Goal: Task Accomplishment & Management: Use online tool/utility

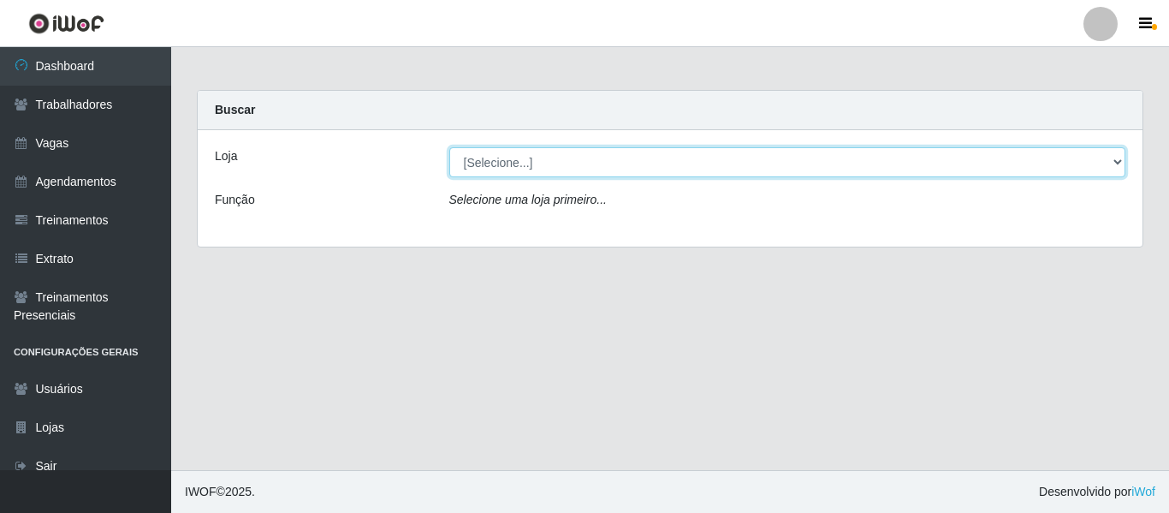
click at [541, 164] on select "[Selecione...] Varejão Supermercados" at bounding box center [787, 162] width 677 height 30
select select "237"
click at [449, 147] on select "[Selecione...] Varejão Supermercados" at bounding box center [787, 162] width 677 height 30
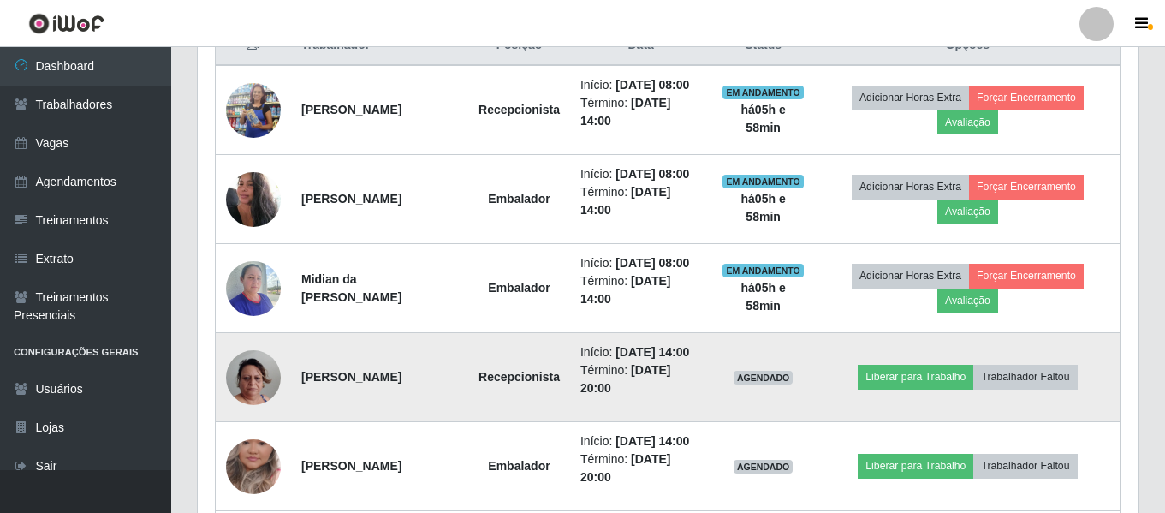
scroll to position [770, 0]
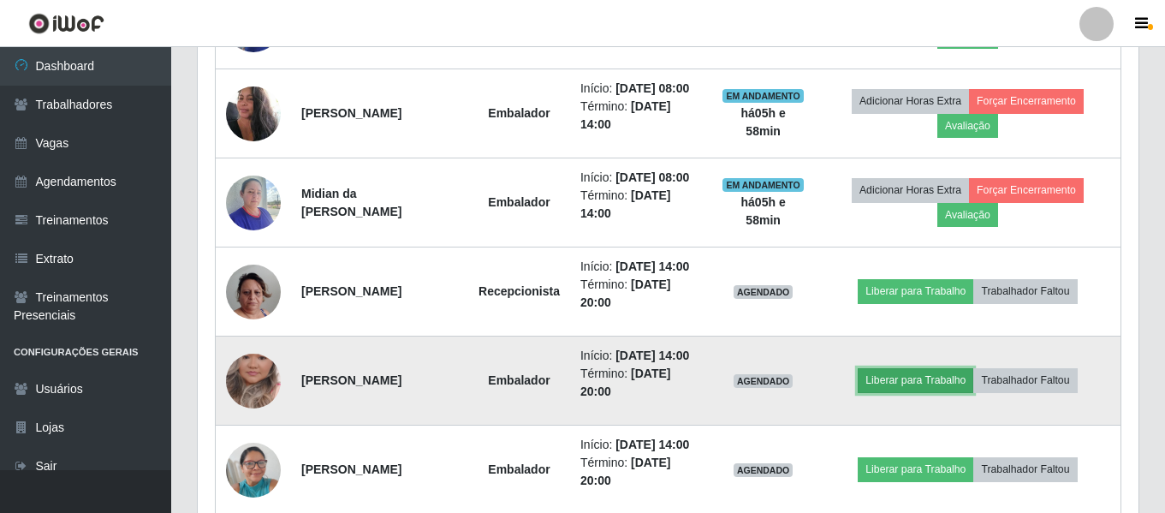
click at [949, 379] on button "Liberar para Trabalho" at bounding box center [916, 380] width 116 height 24
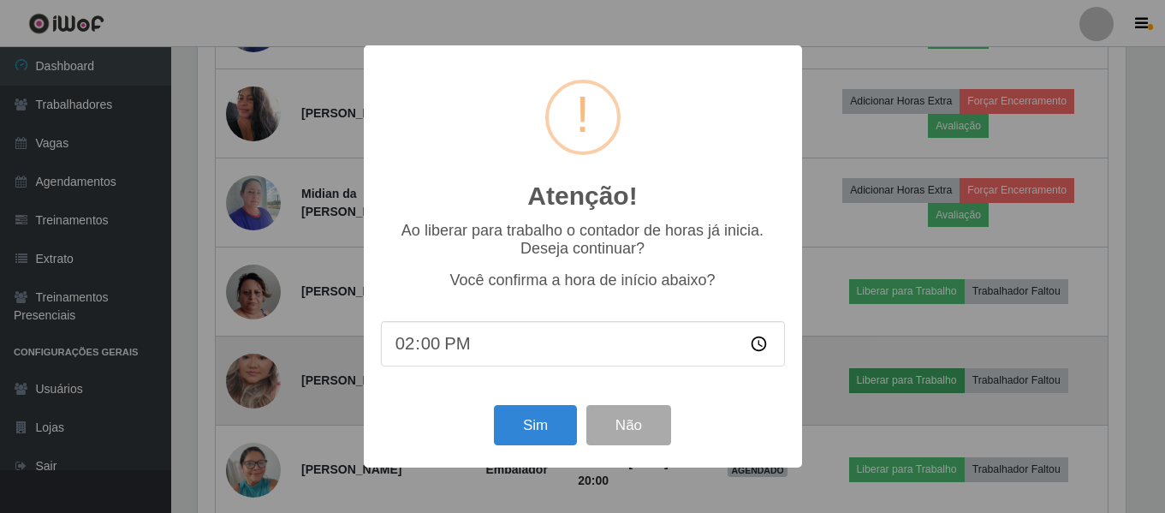
scroll to position [355, 932]
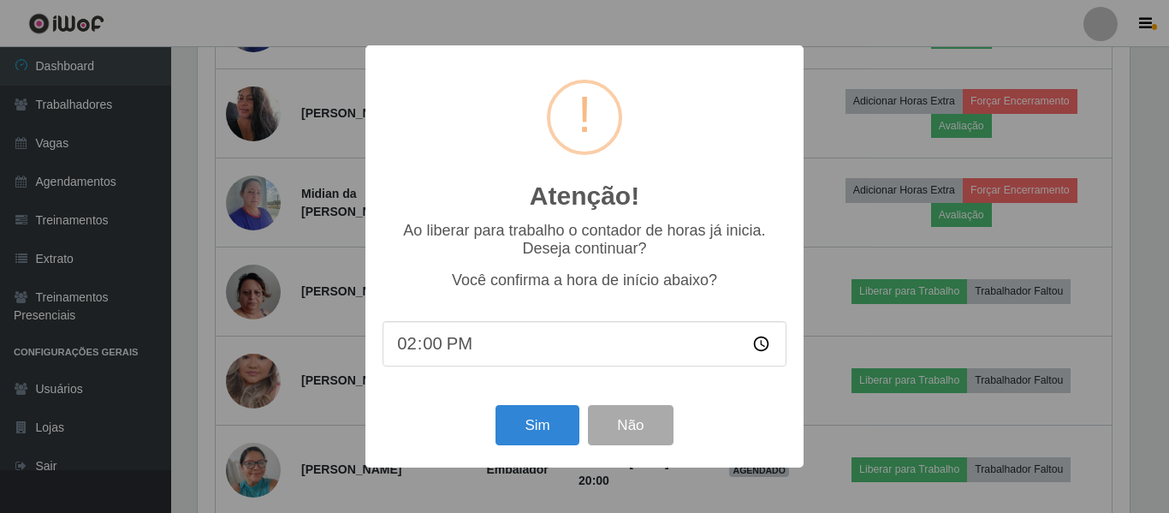
click at [336, 353] on div "Atenção! × Ao liberar para trabalho o contador de horas já inicia. Deseja conti…" at bounding box center [584, 256] width 1169 height 513
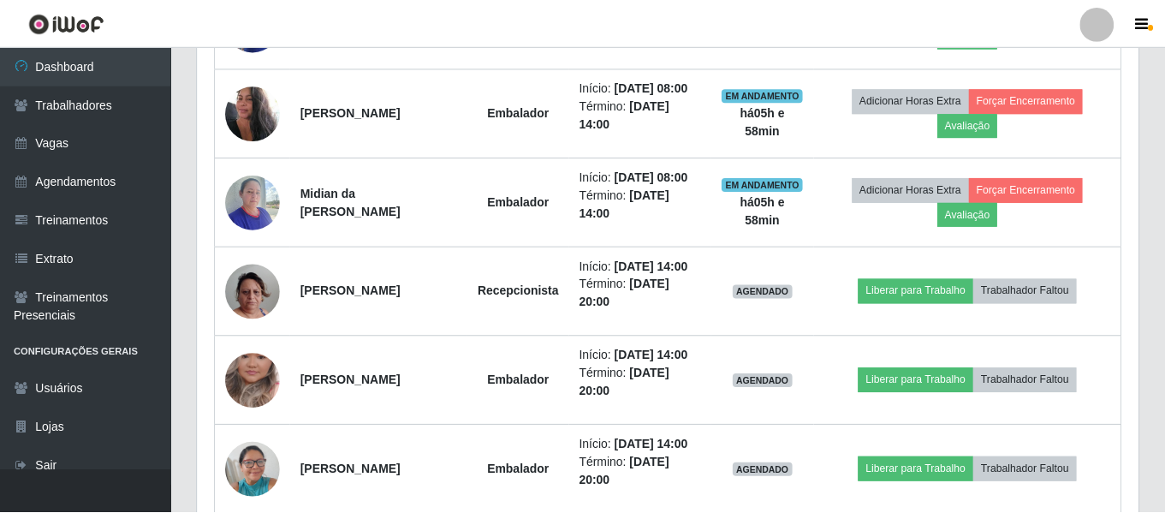
scroll to position [355, 941]
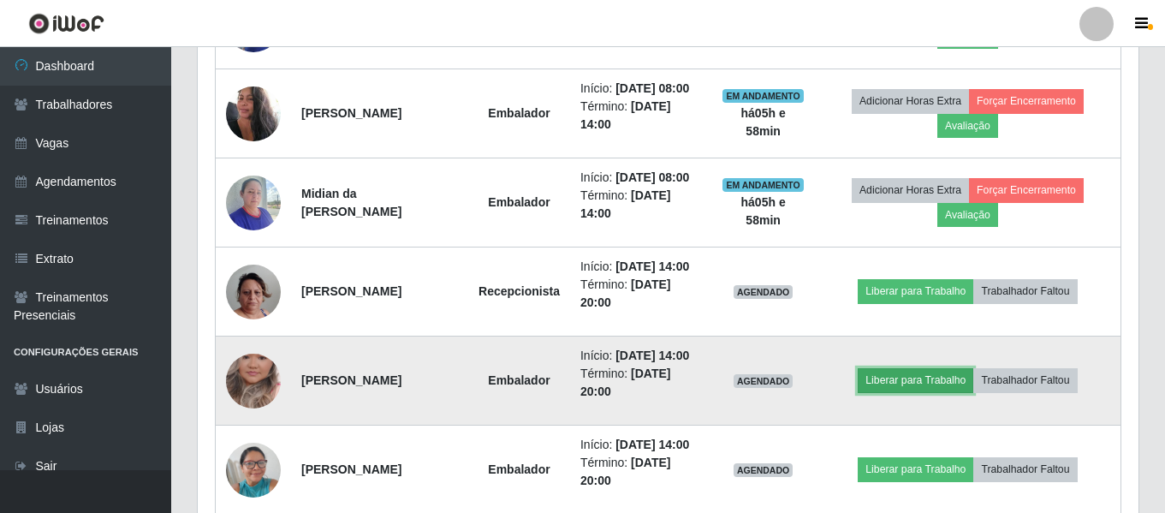
click at [888, 381] on button "Liberar para Trabalho" at bounding box center [916, 380] width 116 height 24
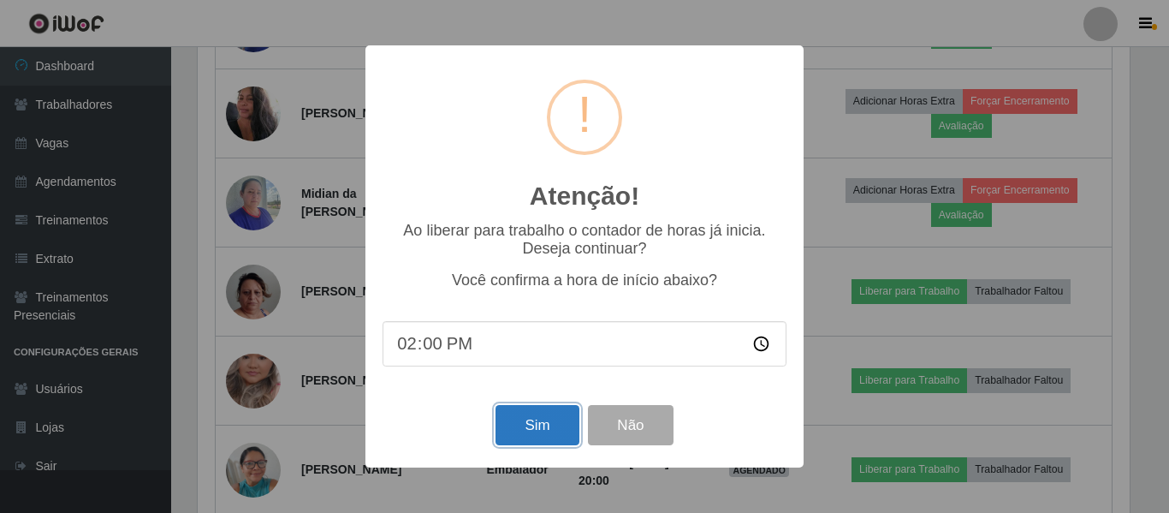
click at [565, 430] on button "Sim" at bounding box center [537, 425] width 83 height 40
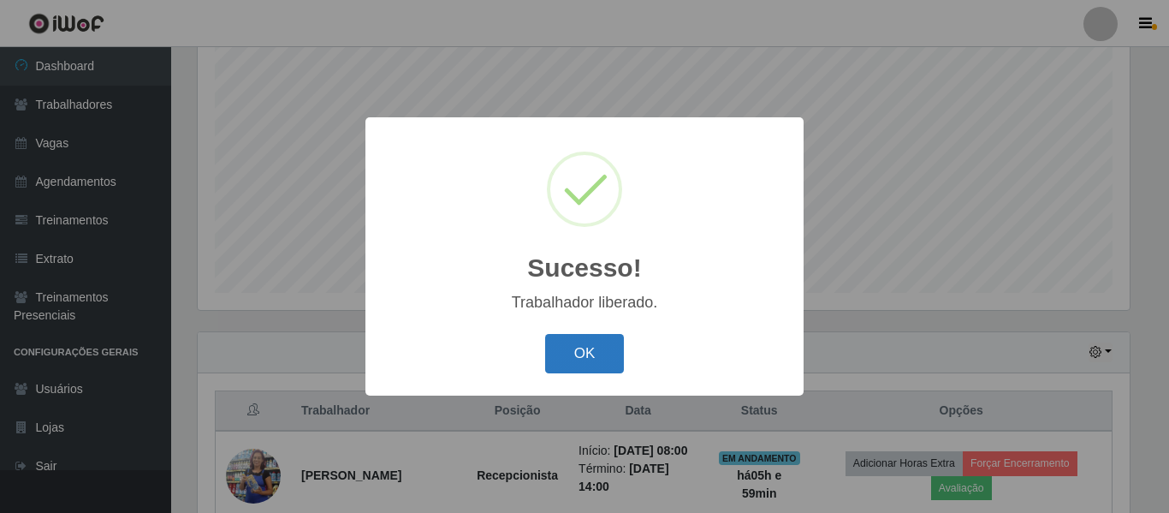
click at [584, 360] on button "OK" at bounding box center [585, 354] width 80 height 40
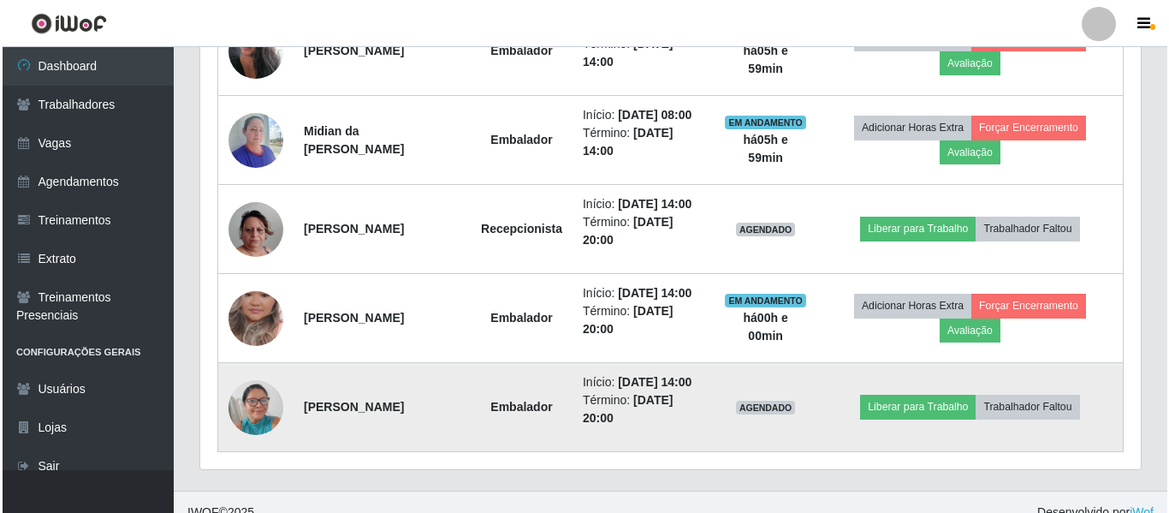
scroll to position [853, 0]
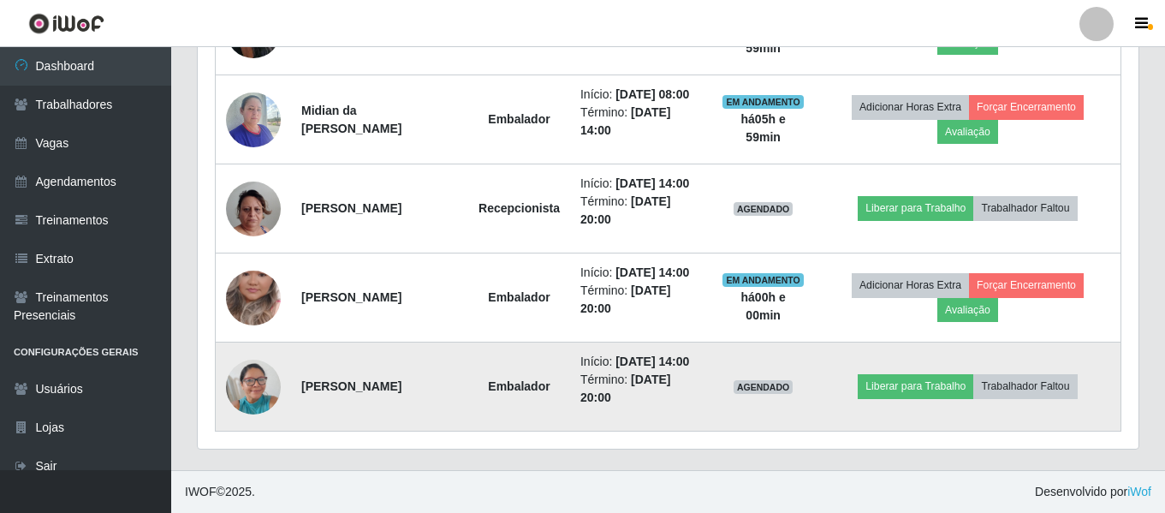
click at [244, 370] on img at bounding box center [253, 386] width 55 height 73
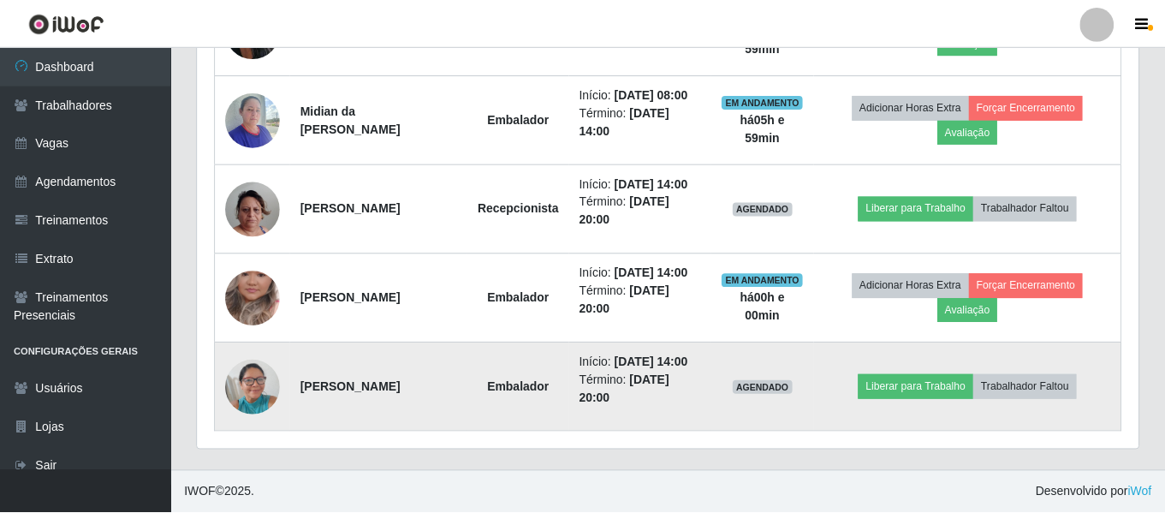
scroll to position [355, 932]
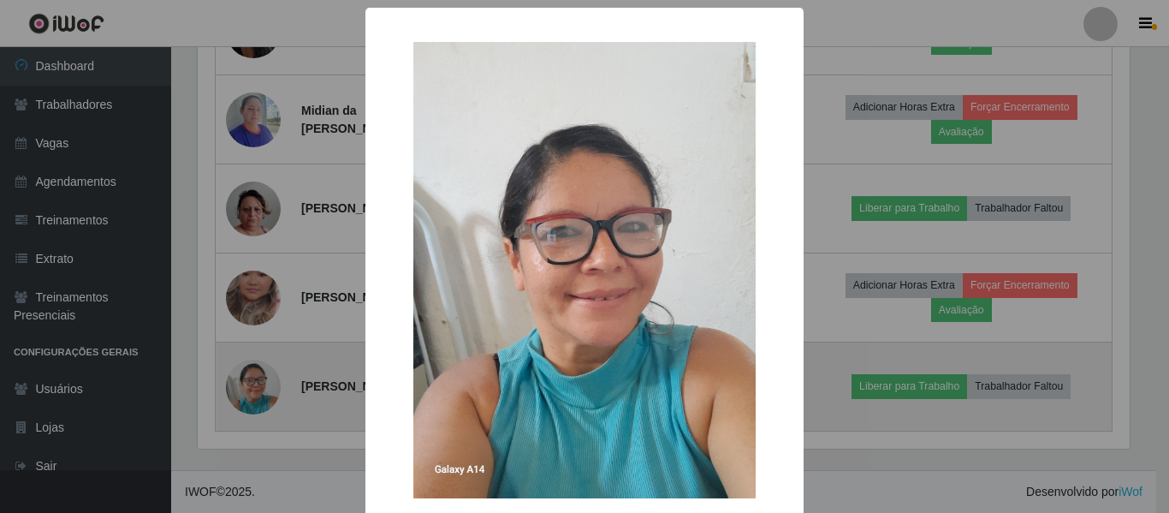
click at [244, 370] on div "× OK Cancel" at bounding box center [584, 256] width 1169 height 513
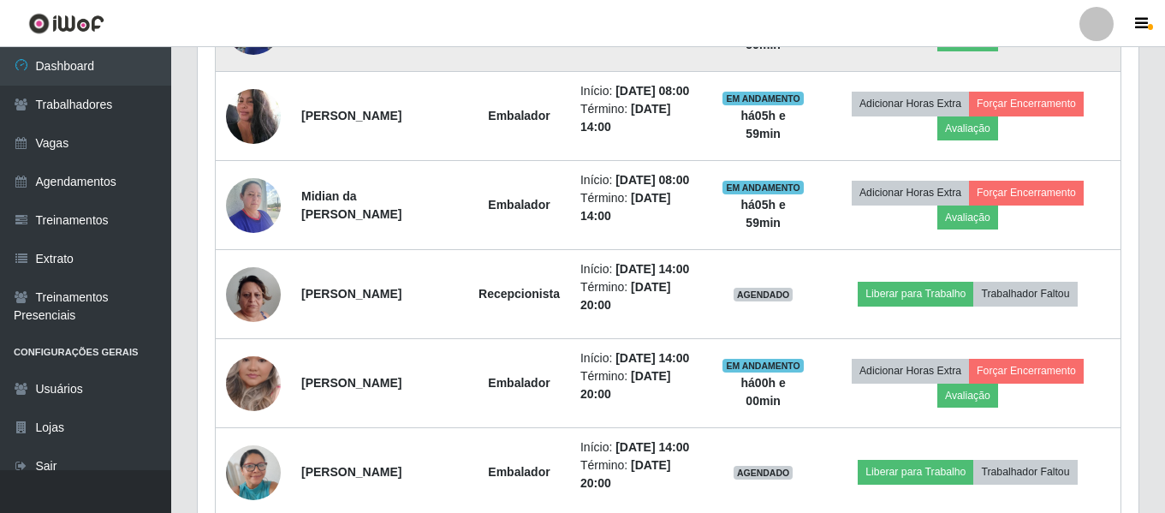
scroll to position [597, 0]
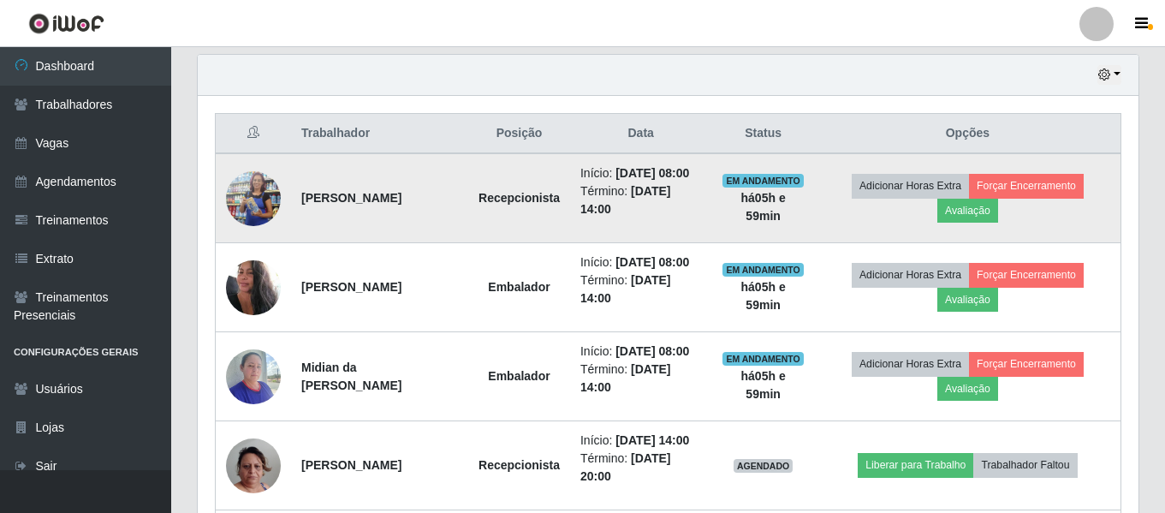
click at [259, 193] on img at bounding box center [253, 198] width 55 height 125
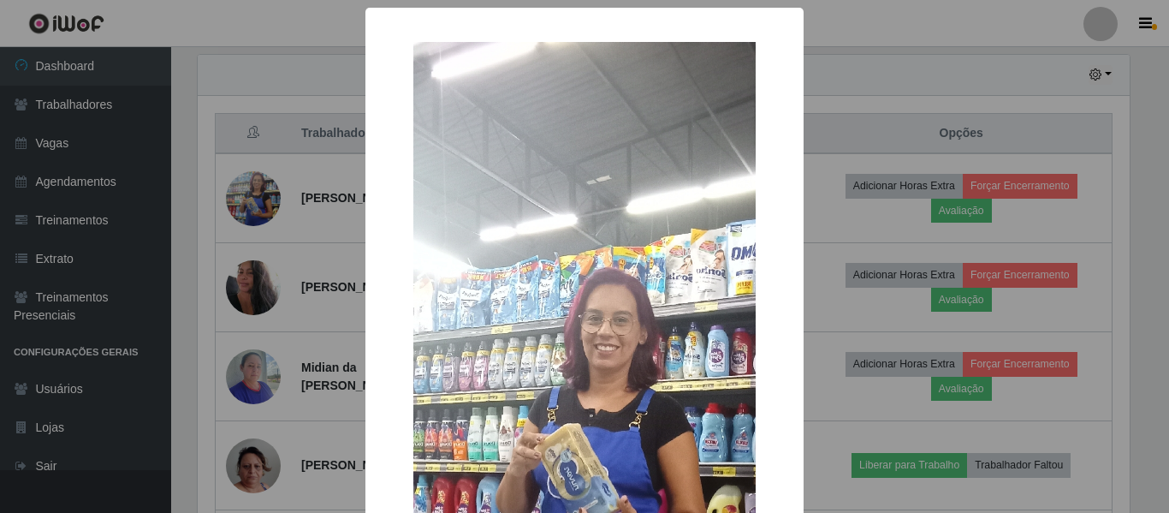
click at [254, 201] on div "× OK Cancel" at bounding box center [584, 256] width 1169 height 513
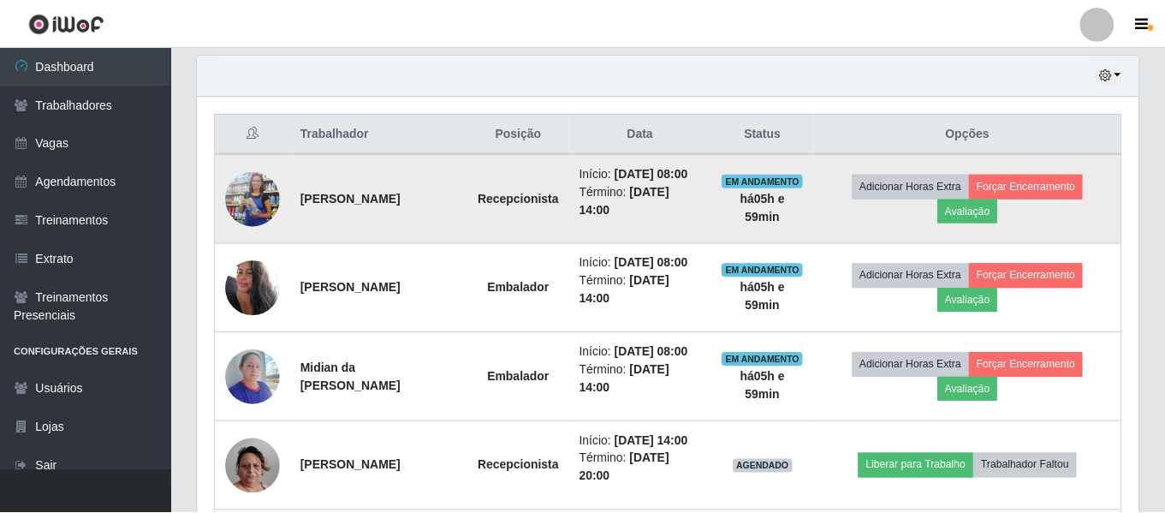
scroll to position [355, 941]
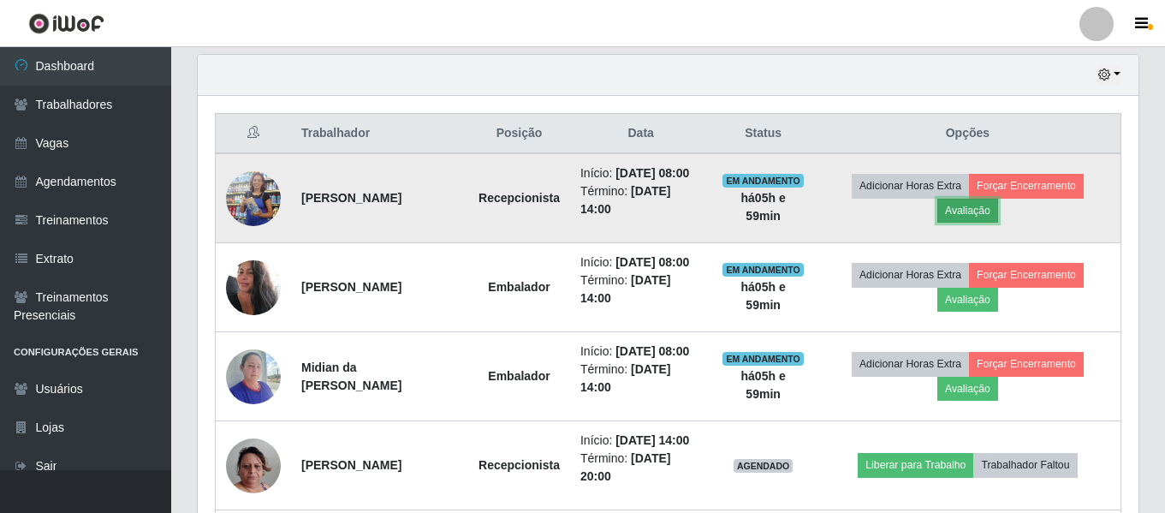
click at [975, 204] on button "Avaliação" at bounding box center [967, 211] width 61 height 24
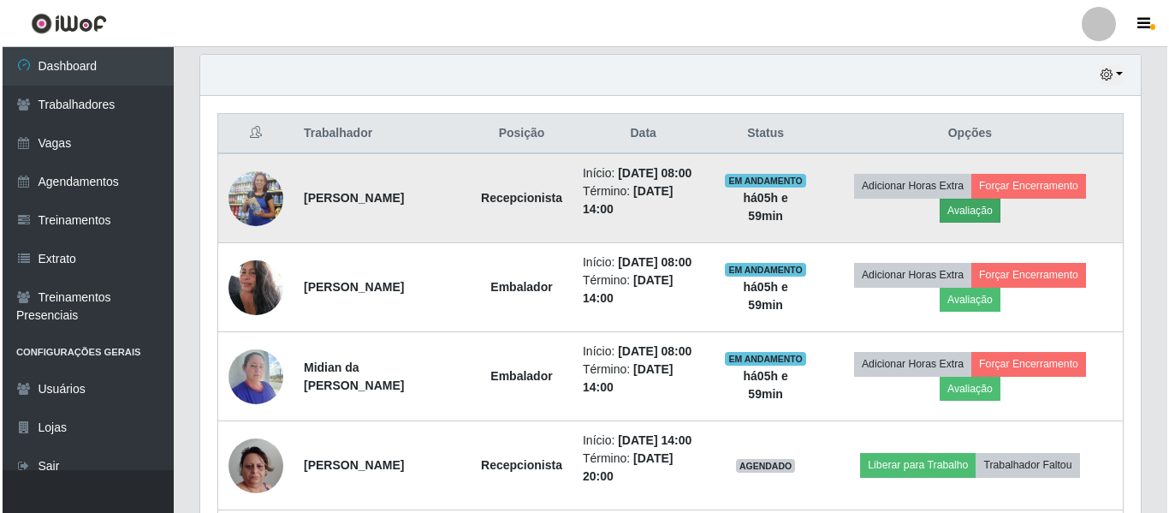
scroll to position [355, 932]
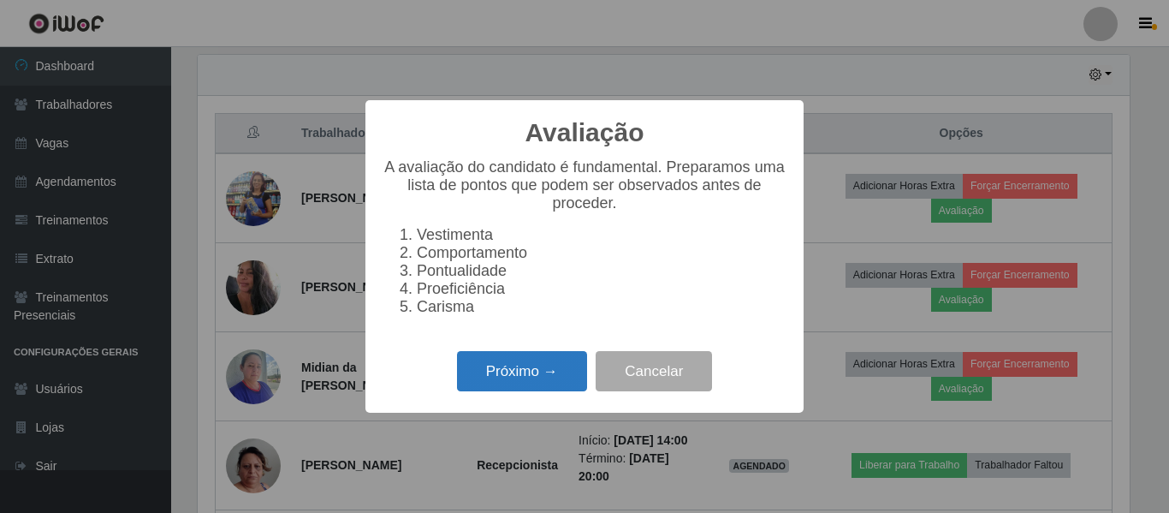
click at [564, 368] on button "Próximo →" at bounding box center [522, 371] width 130 height 40
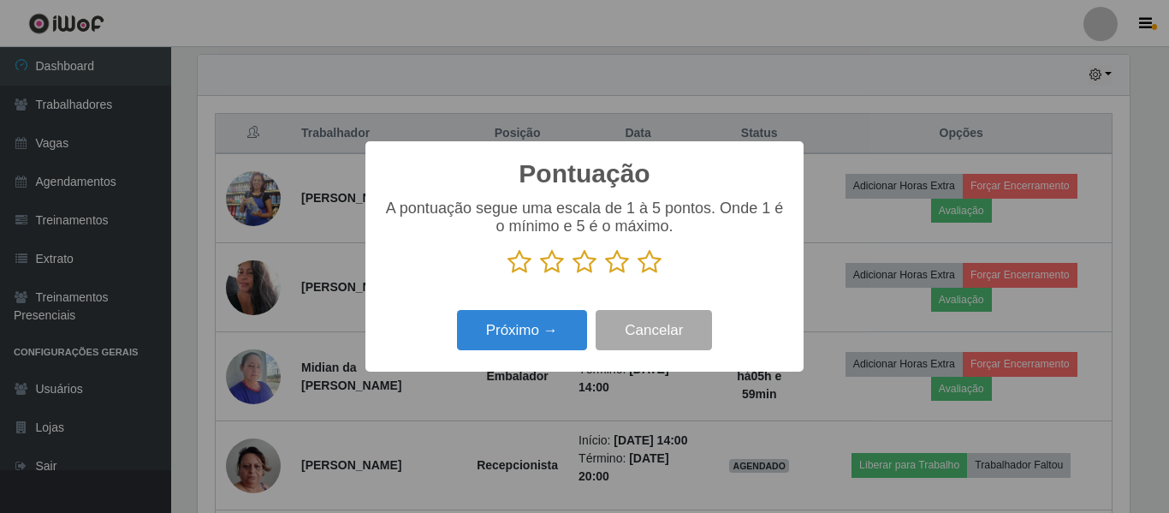
click at [589, 251] on icon at bounding box center [585, 262] width 24 height 26
click at [573, 275] on input "radio" at bounding box center [573, 275] width 0 height 0
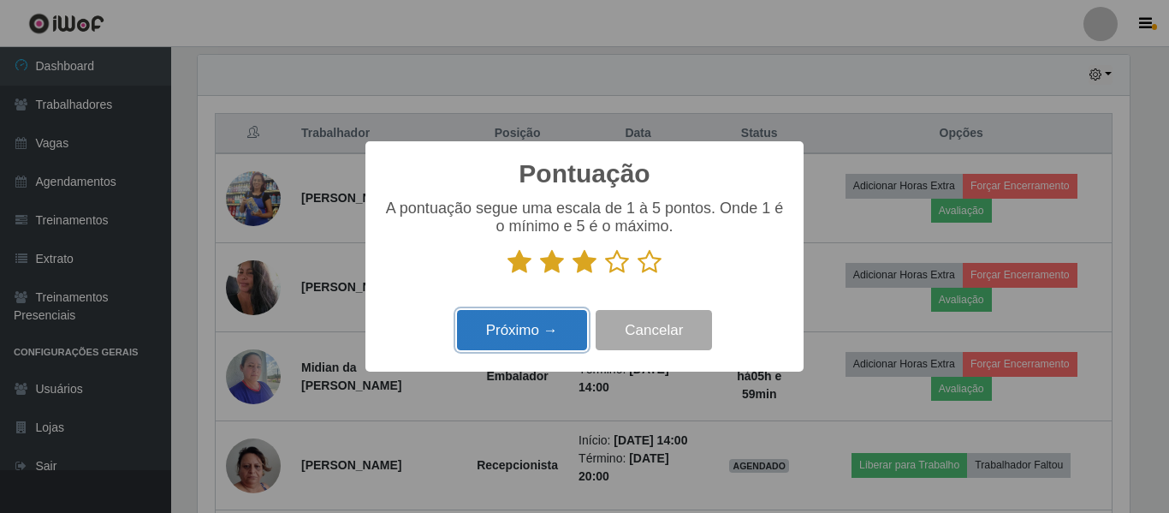
click at [554, 320] on button "Próximo →" at bounding box center [522, 330] width 130 height 40
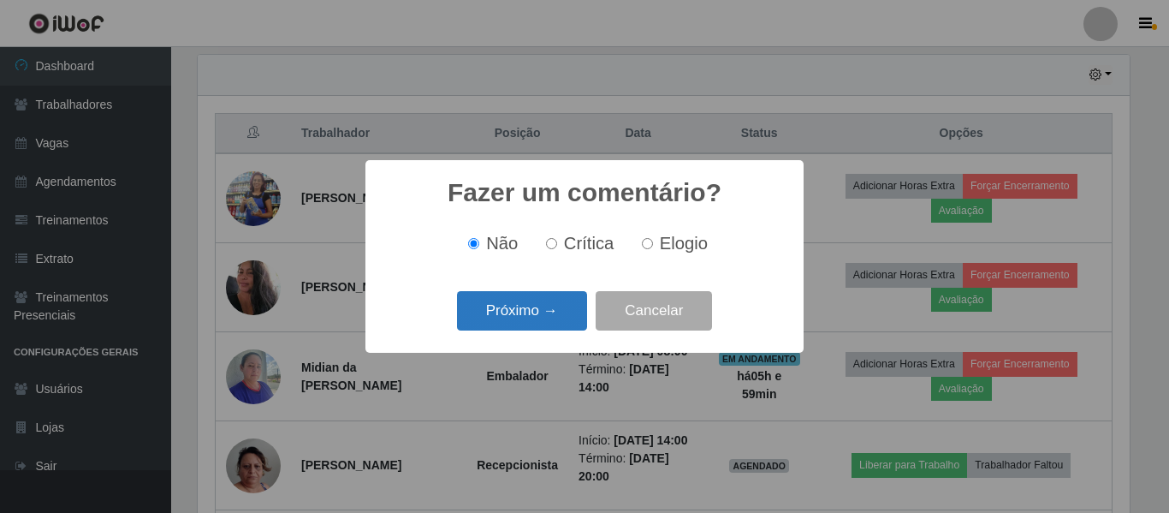
click at [556, 316] on button "Próximo →" at bounding box center [522, 311] width 130 height 40
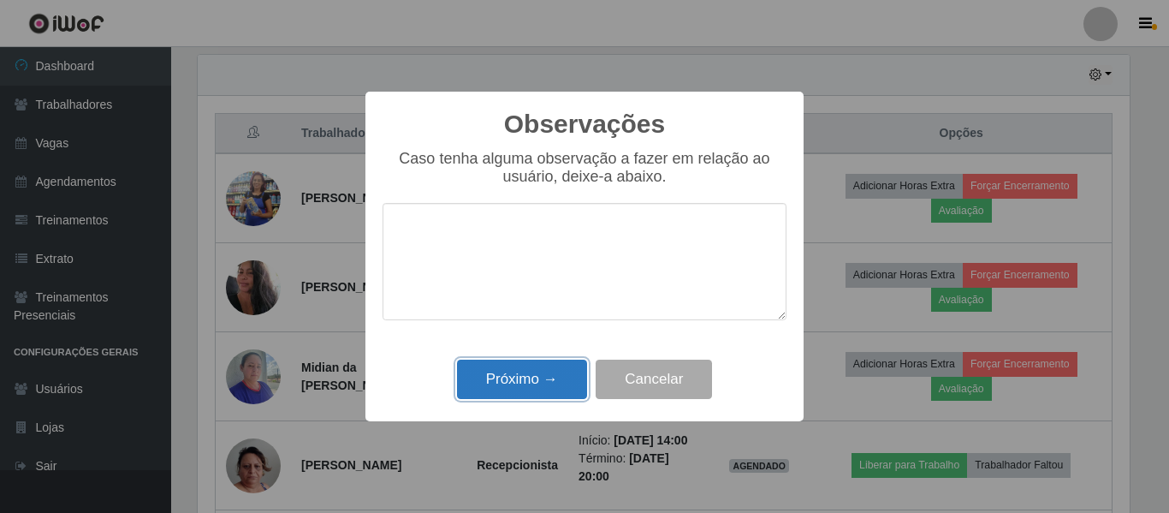
click at [554, 398] on button "Próximo →" at bounding box center [522, 380] width 130 height 40
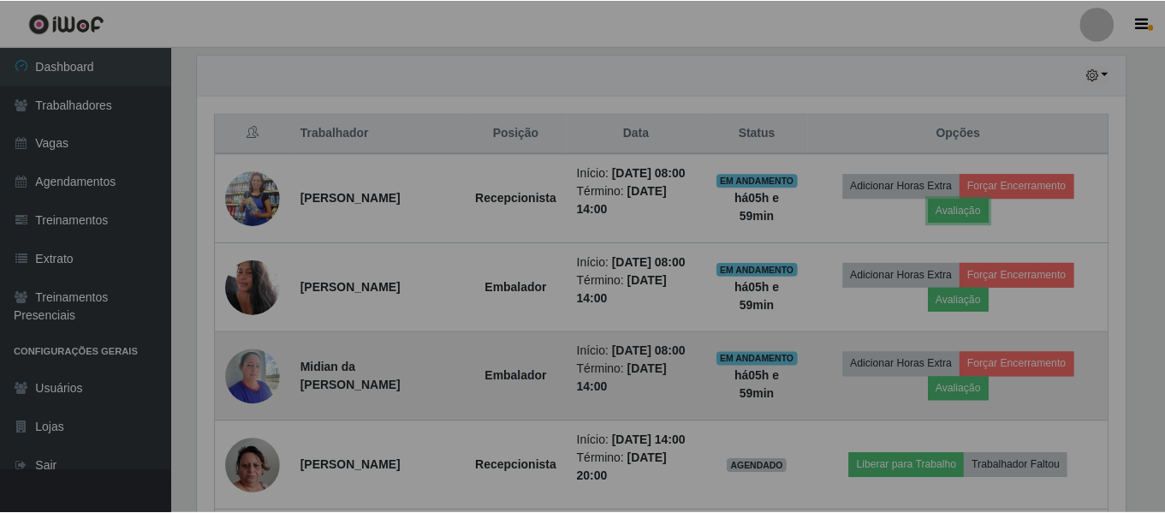
scroll to position [355, 941]
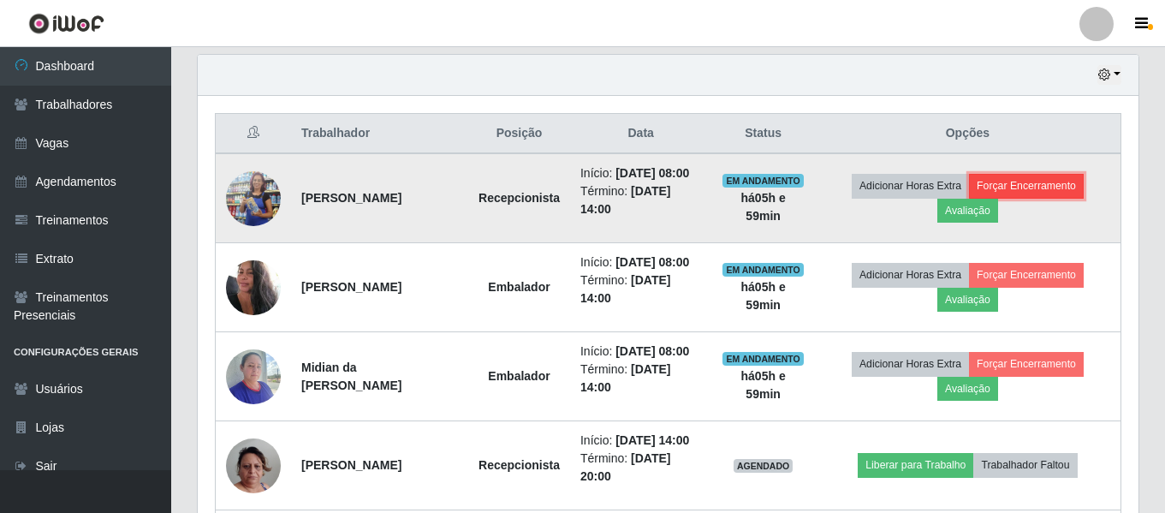
click at [1029, 184] on button "Forçar Encerramento" at bounding box center [1026, 186] width 115 height 24
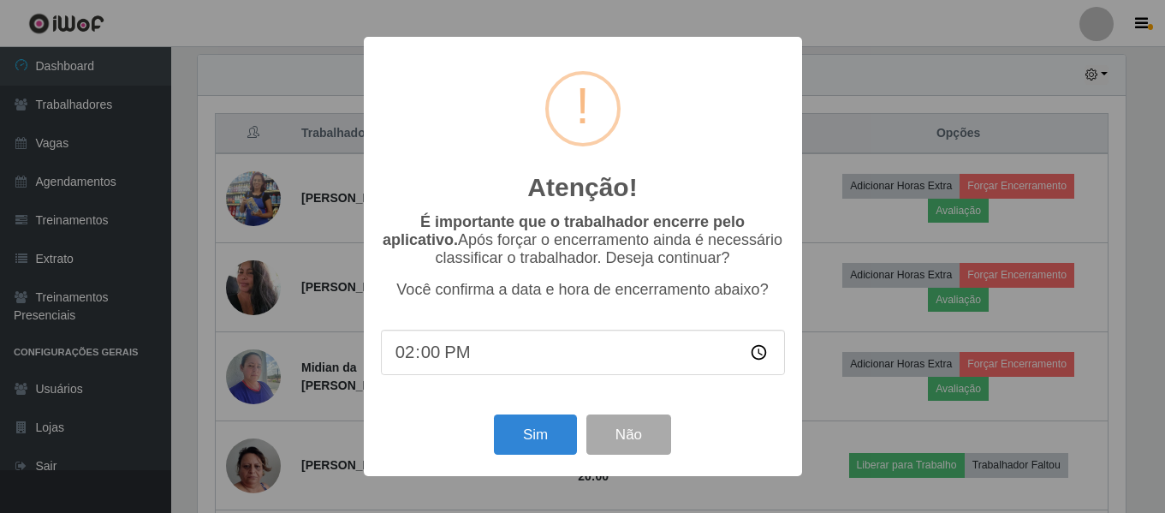
scroll to position [355, 932]
click at [511, 443] on button "Sim" at bounding box center [537, 434] width 83 height 40
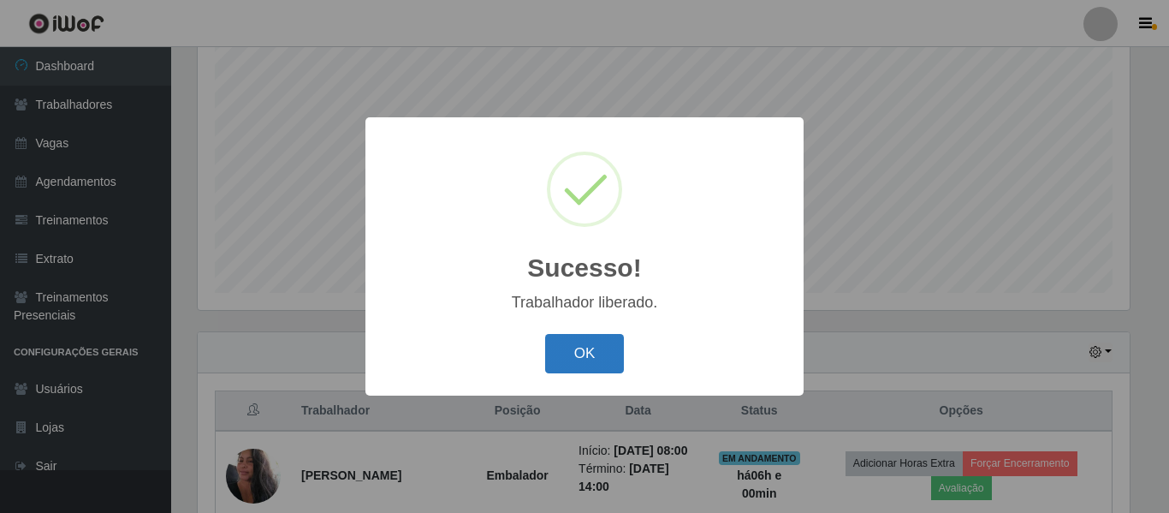
click at [562, 354] on button "OK" at bounding box center [585, 354] width 80 height 40
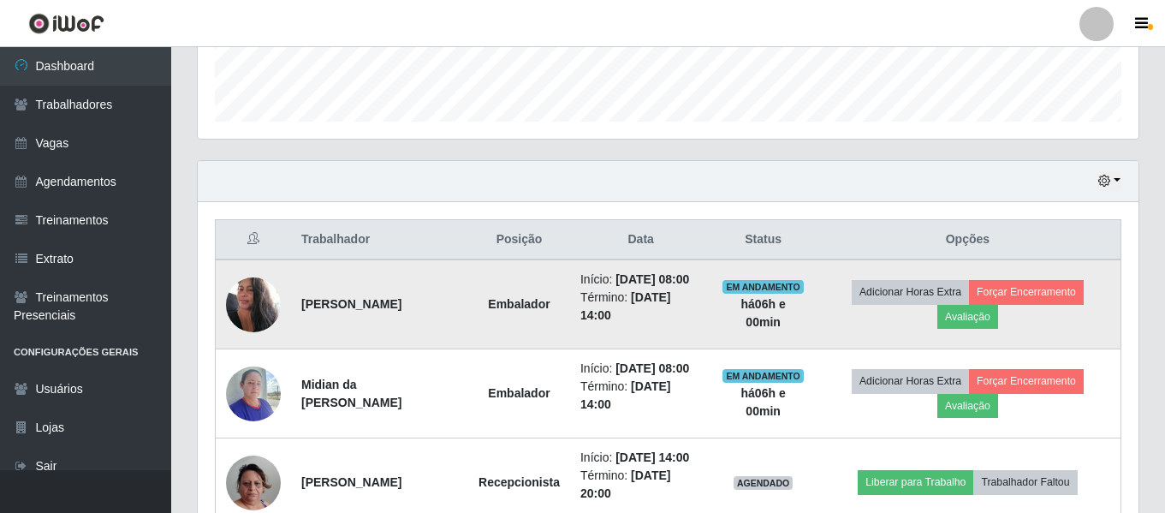
scroll to position [576, 0]
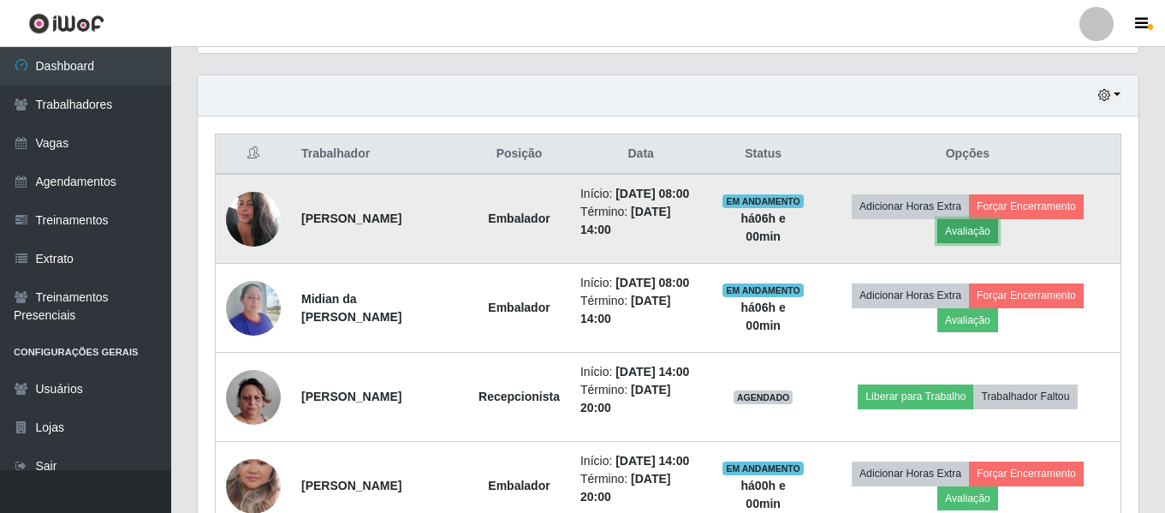
click at [966, 236] on button "Avaliação" at bounding box center [967, 231] width 61 height 24
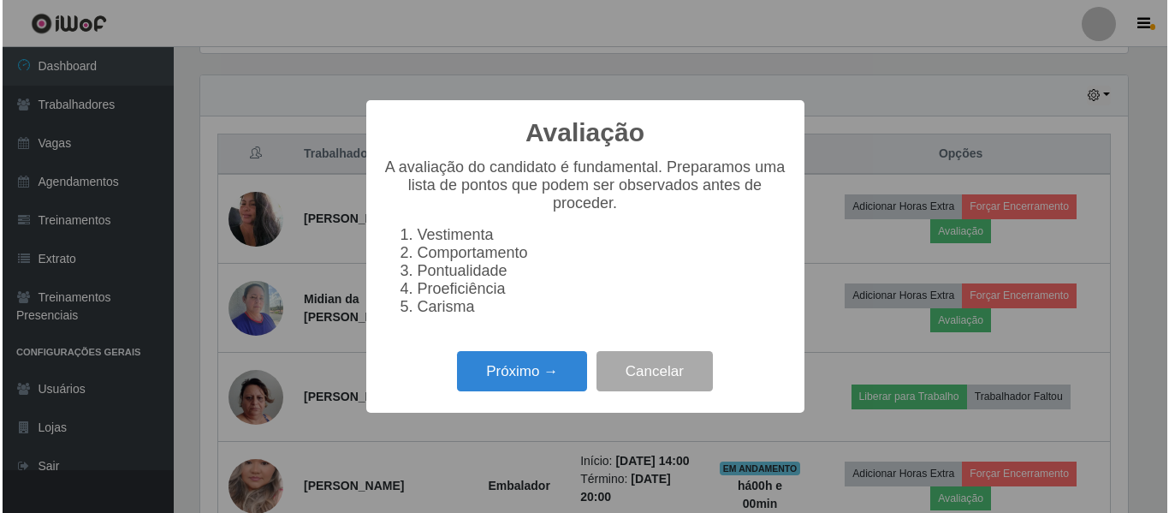
scroll to position [355, 932]
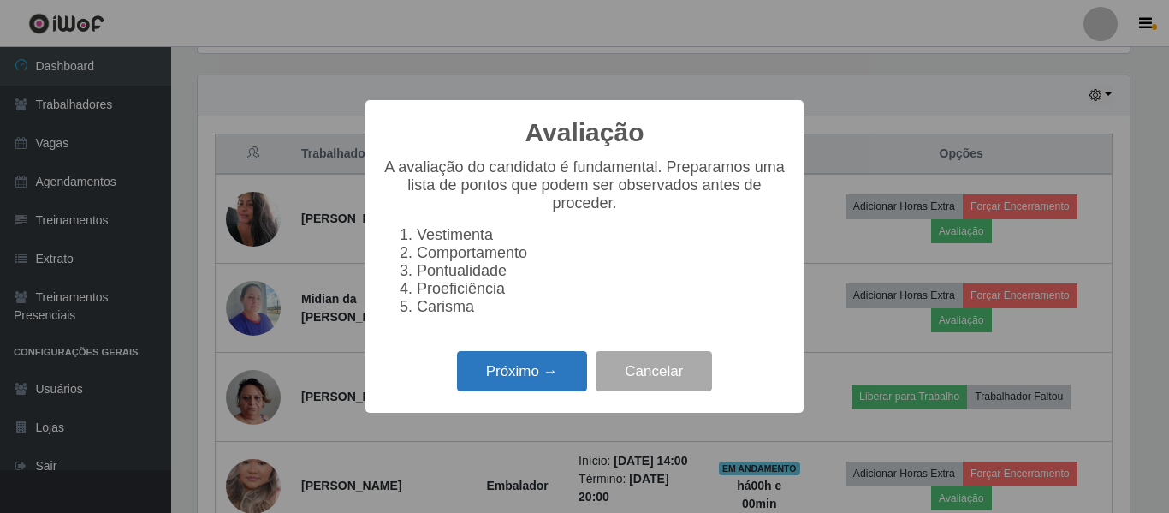
click at [539, 375] on button "Próximo →" at bounding box center [522, 371] width 130 height 40
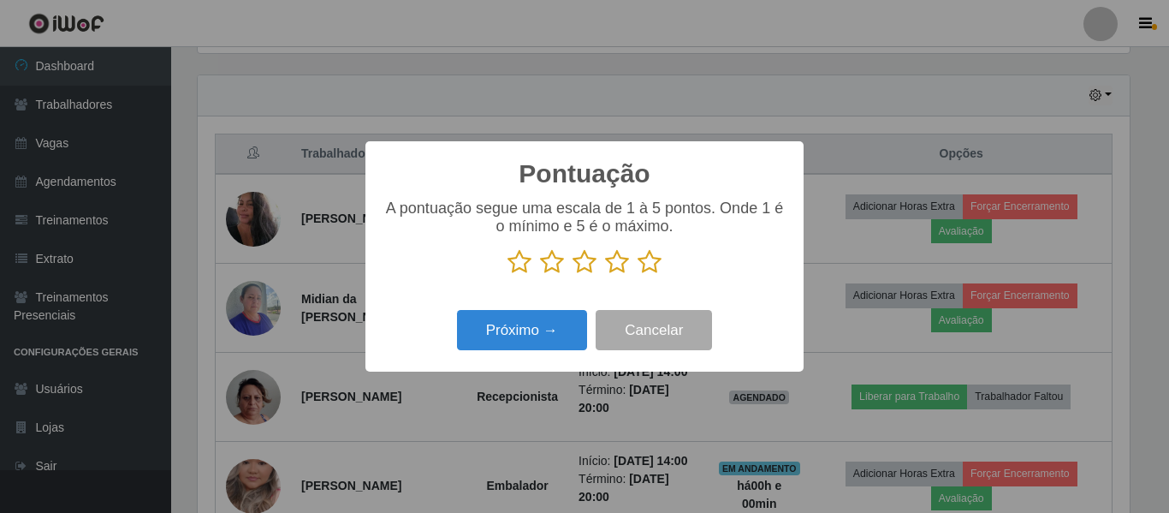
click at [615, 265] on icon at bounding box center [617, 262] width 24 height 26
click at [605, 275] on input "radio" at bounding box center [605, 275] width 0 height 0
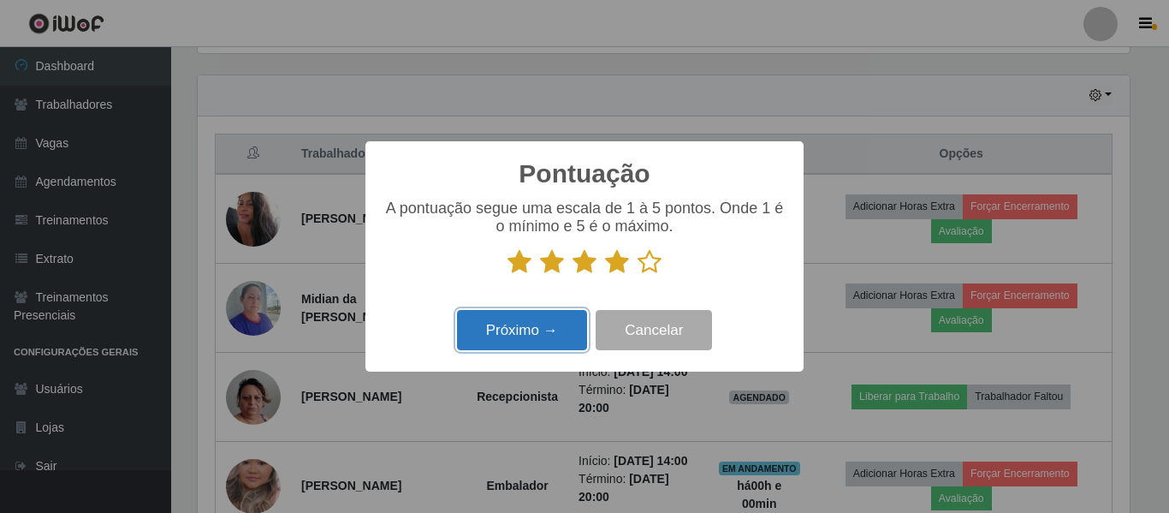
click at [562, 312] on button "Próximo →" at bounding box center [522, 330] width 130 height 40
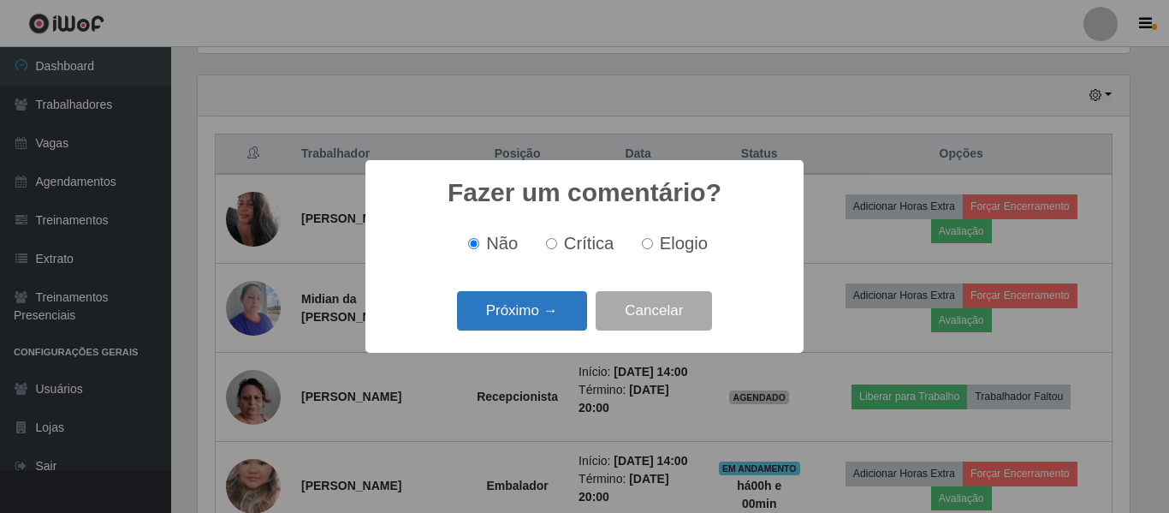
click at [534, 324] on button "Próximo →" at bounding box center [522, 311] width 130 height 40
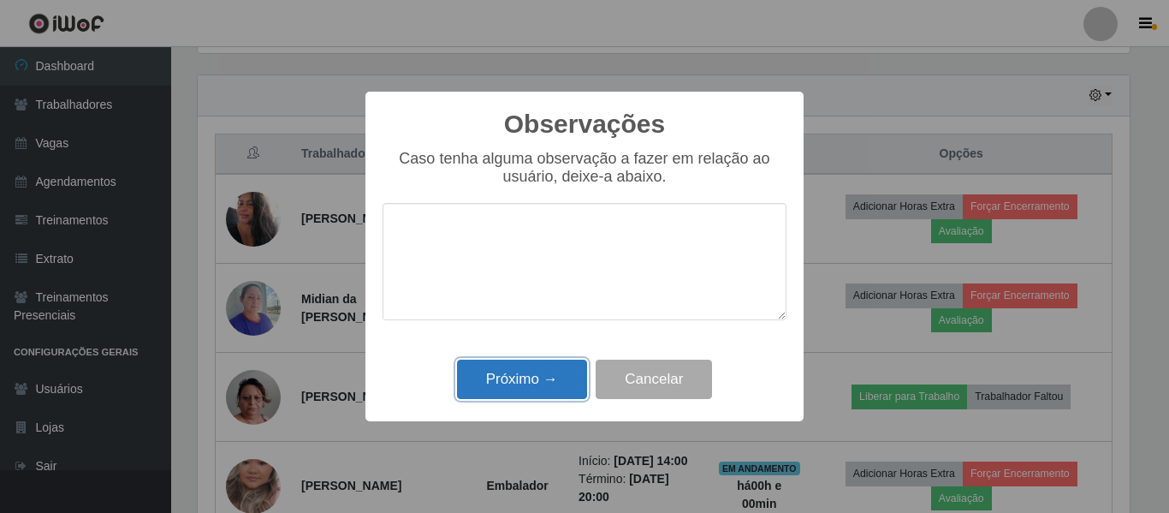
click at [540, 378] on button "Próximo →" at bounding box center [522, 380] width 130 height 40
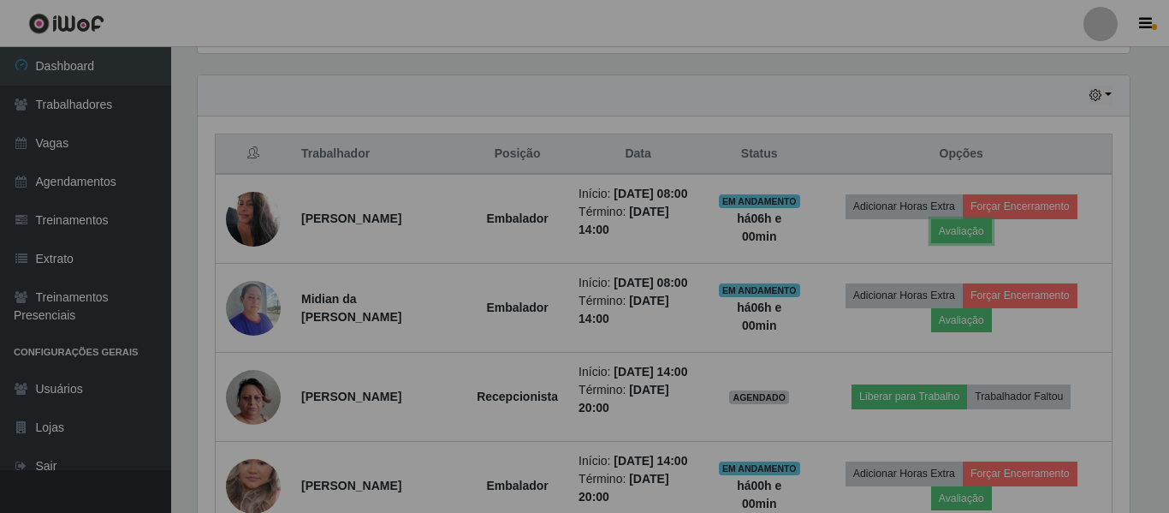
scroll to position [355, 941]
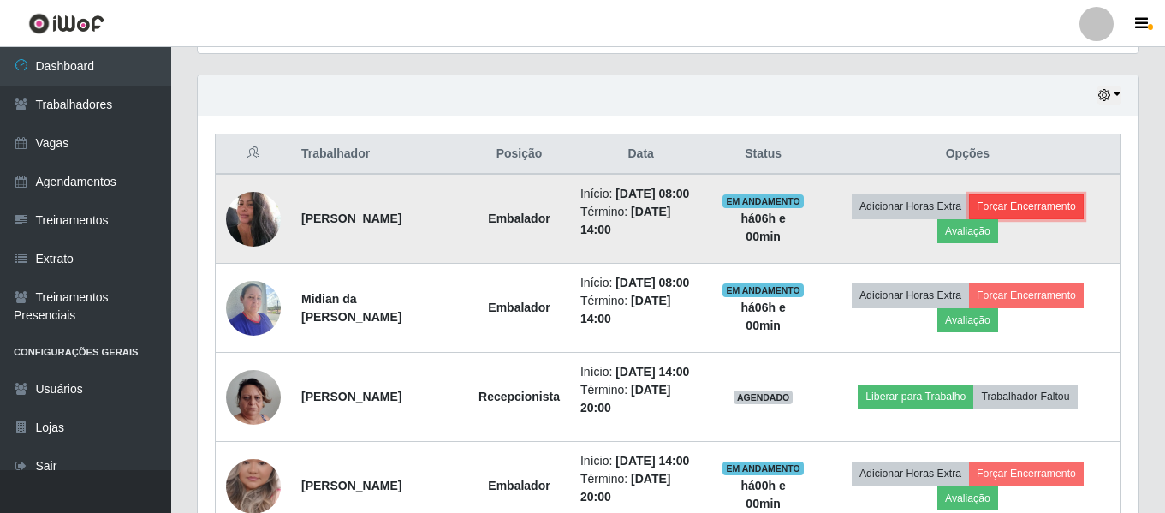
click at [1019, 208] on button "Forçar Encerramento" at bounding box center [1026, 206] width 115 height 24
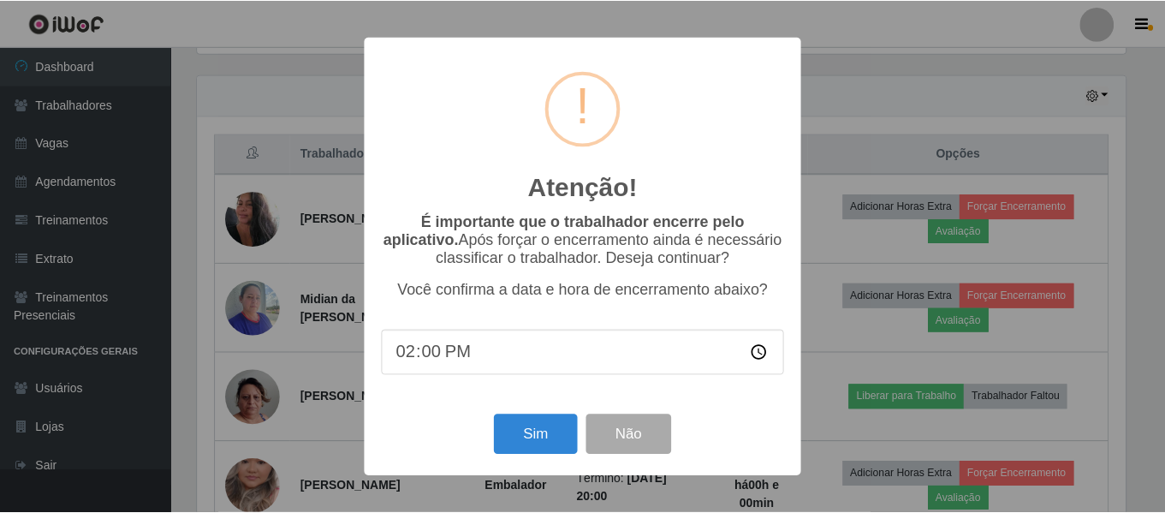
scroll to position [355, 932]
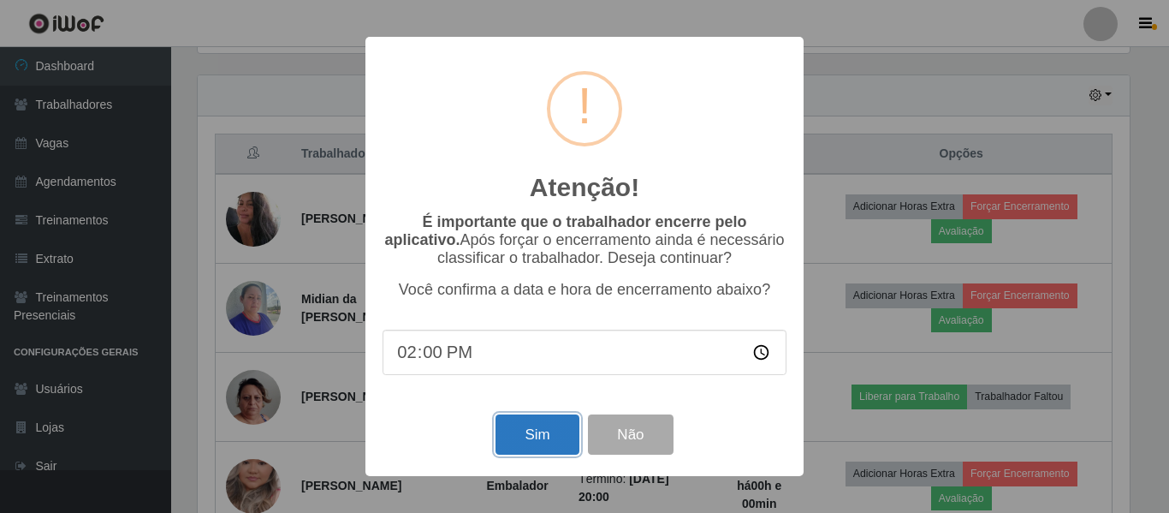
click at [562, 428] on button "Sim" at bounding box center [537, 434] width 83 height 40
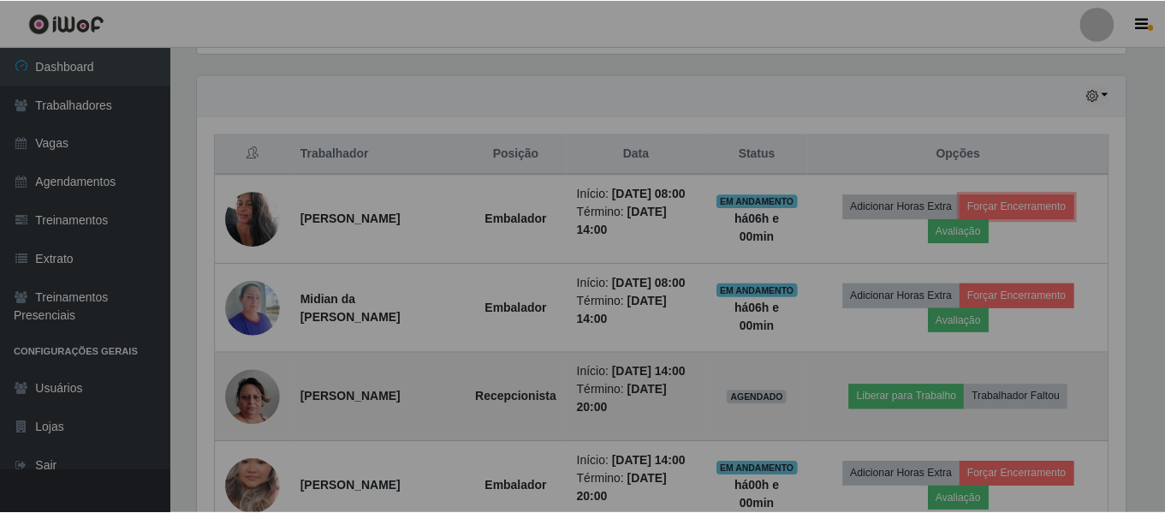
scroll to position [0, 0]
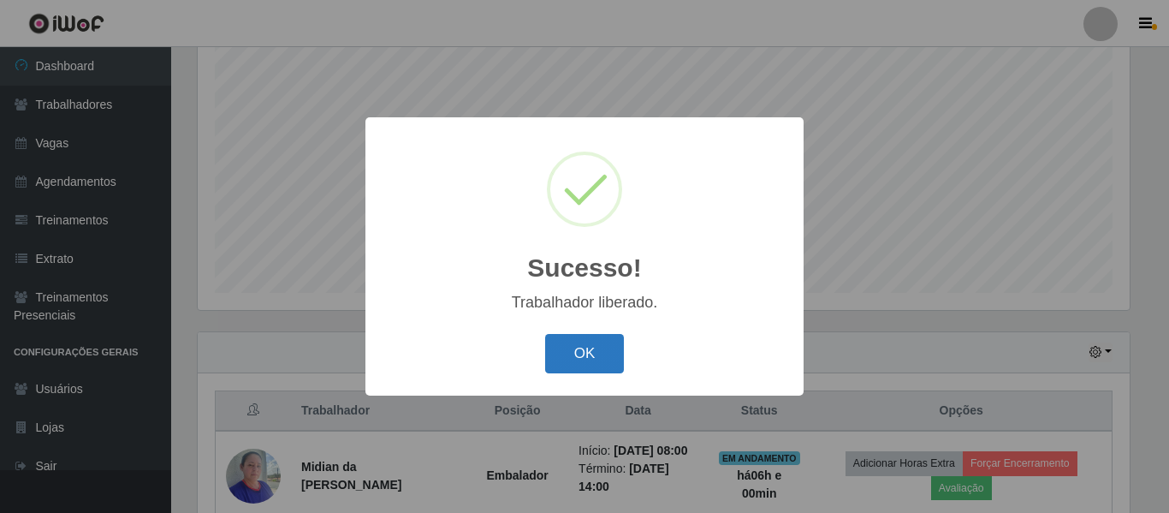
click at [594, 347] on button "OK" at bounding box center [585, 354] width 80 height 40
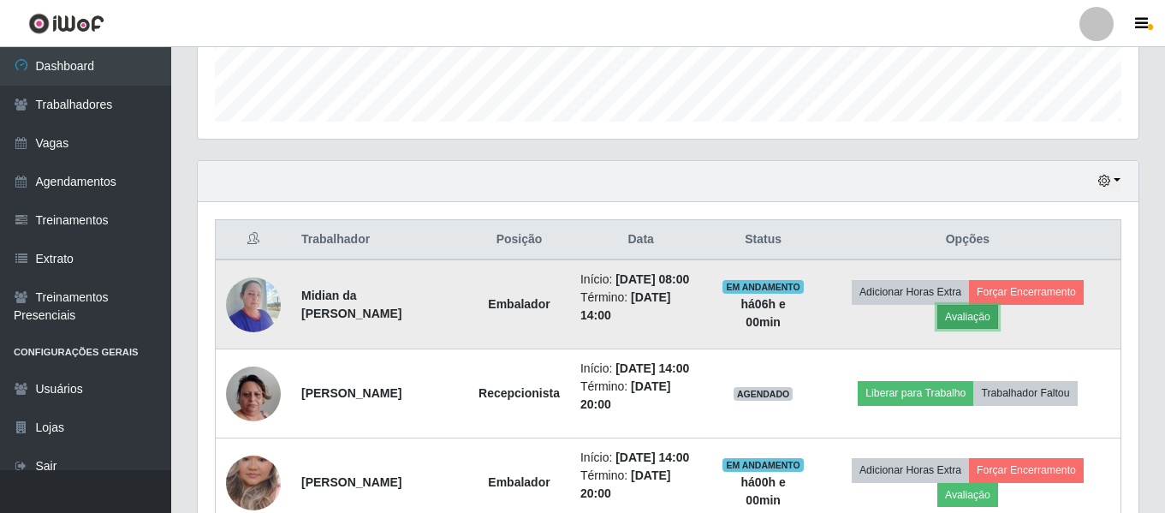
click at [962, 319] on button "Avaliação" at bounding box center [967, 317] width 61 height 24
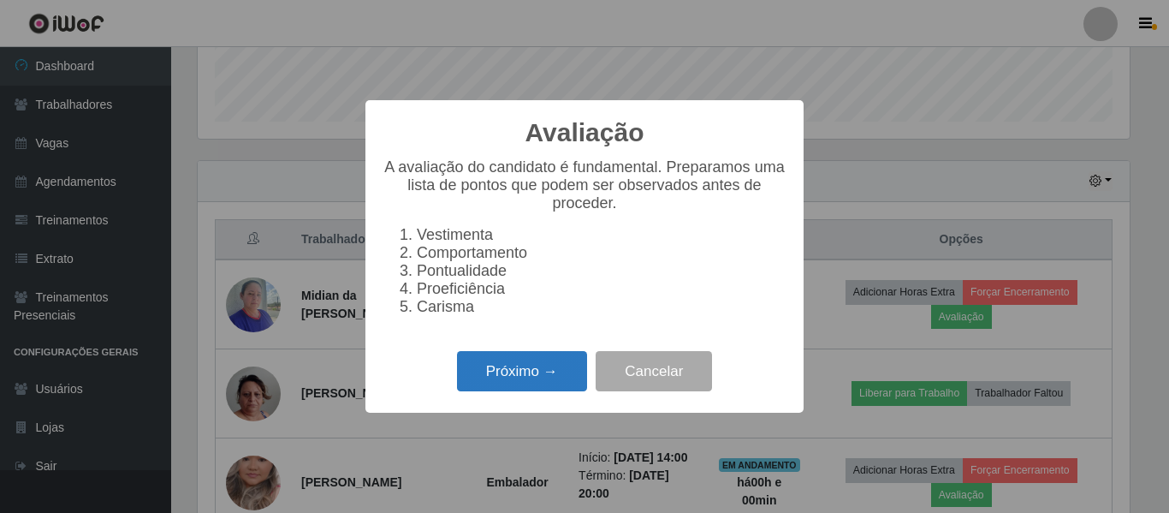
click at [520, 377] on button "Próximo →" at bounding box center [522, 371] width 130 height 40
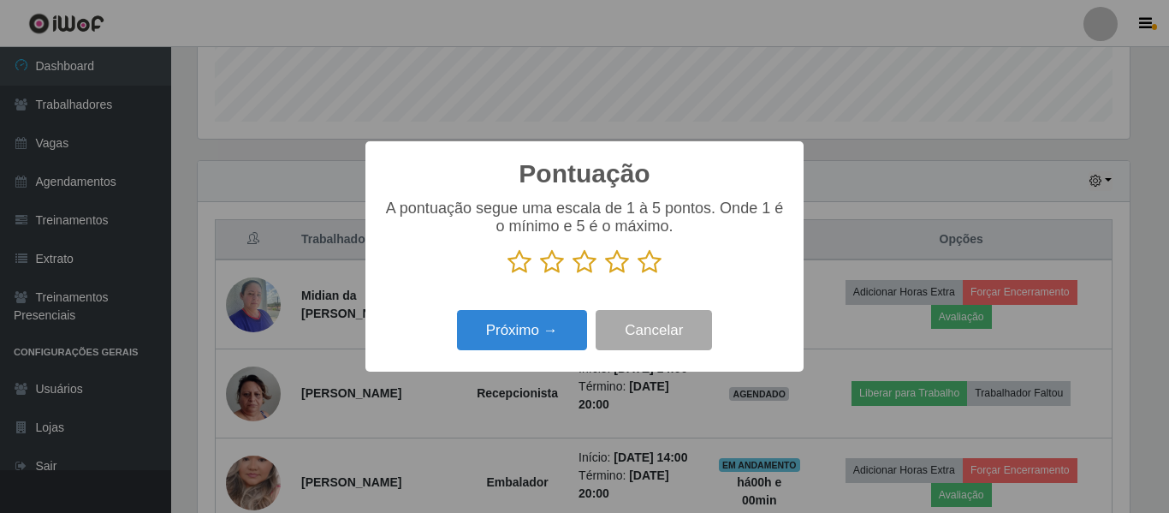
click at [607, 255] on icon at bounding box center [617, 262] width 24 height 26
click at [605, 275] on input "radio" at bounding box center [605, 275] width 0 height 0
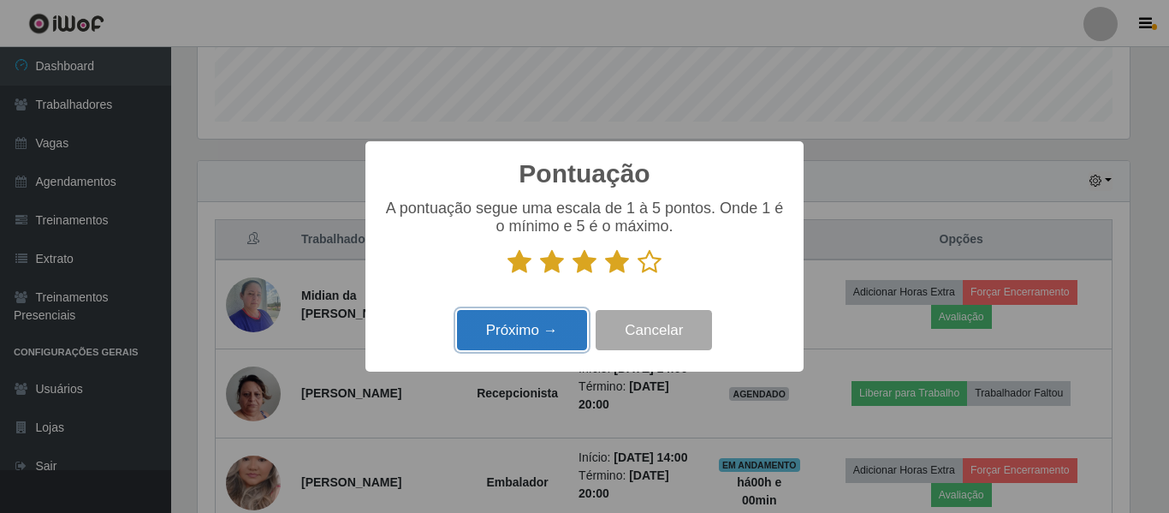
click at [508, 342] on button "Próximo →" at bounding box center [522, 330] width 130 height 40
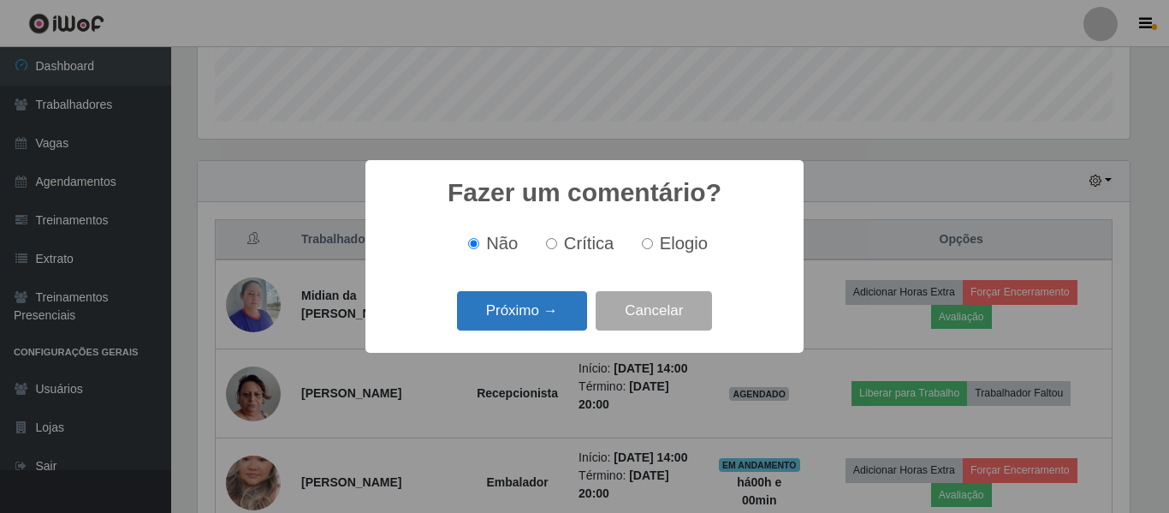
click at [544, 324] on button "Próximo →" at bounding box center [522, 311] width 130 height 40
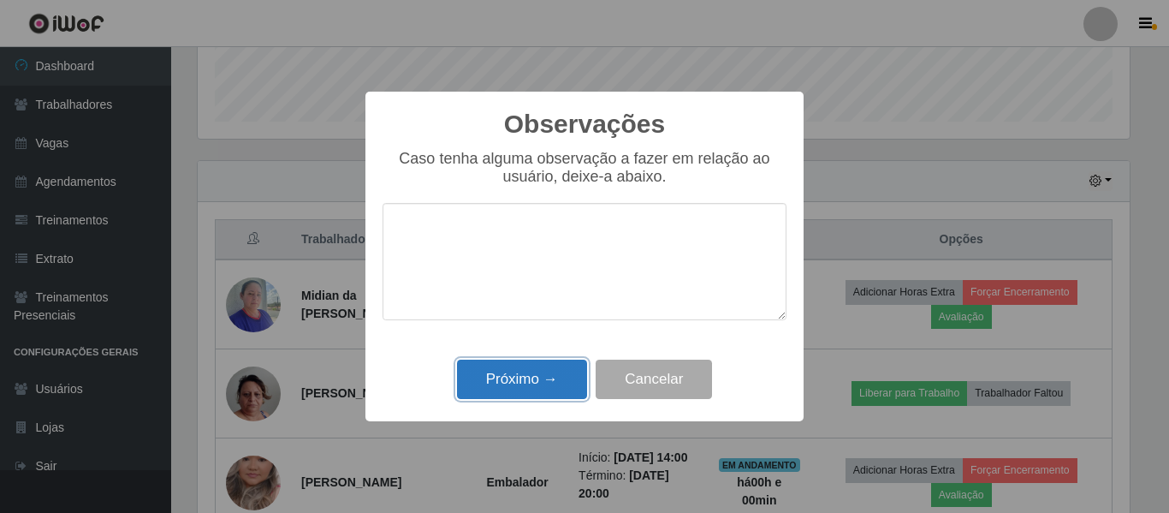
click at [535, 384] on button "Próximo →" at bounding box center [522, 380] width 130 height 40
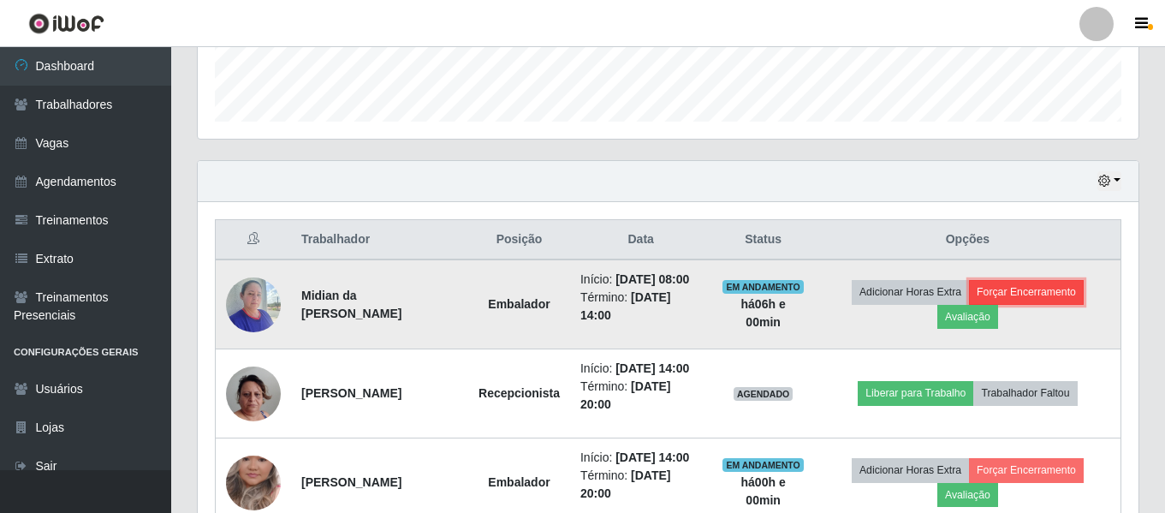
click at [1000, 293] on button "Forçar Encerramento" at bounding box center [1026, 292] width 115 height 24
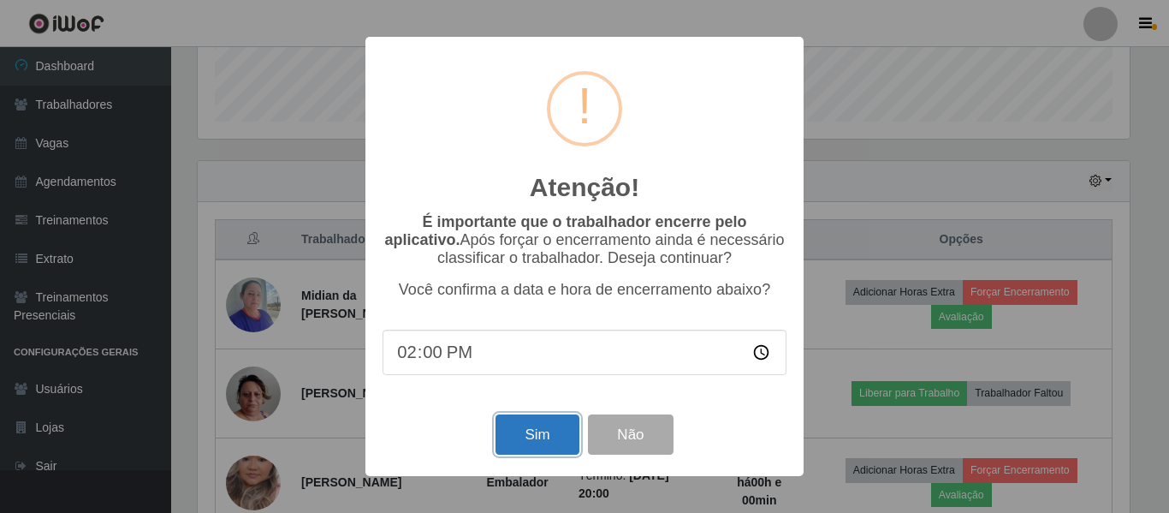
click at [533, 424] on button "Sim" at bounding box center [537, 434] width 83 height 40
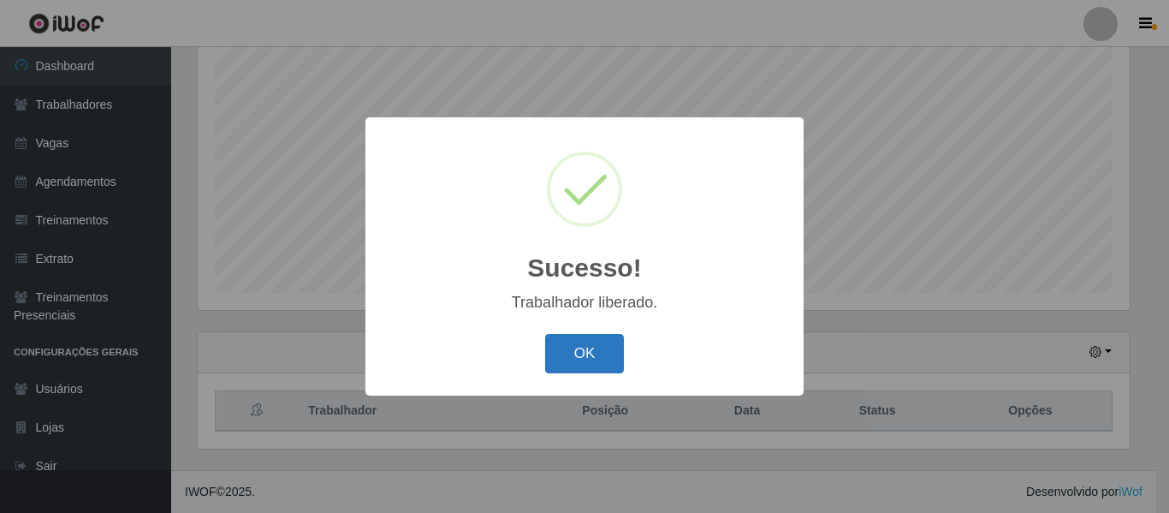
click at [591, 339] on button "OK" at bounding box center [585, 354] width 80 height 40
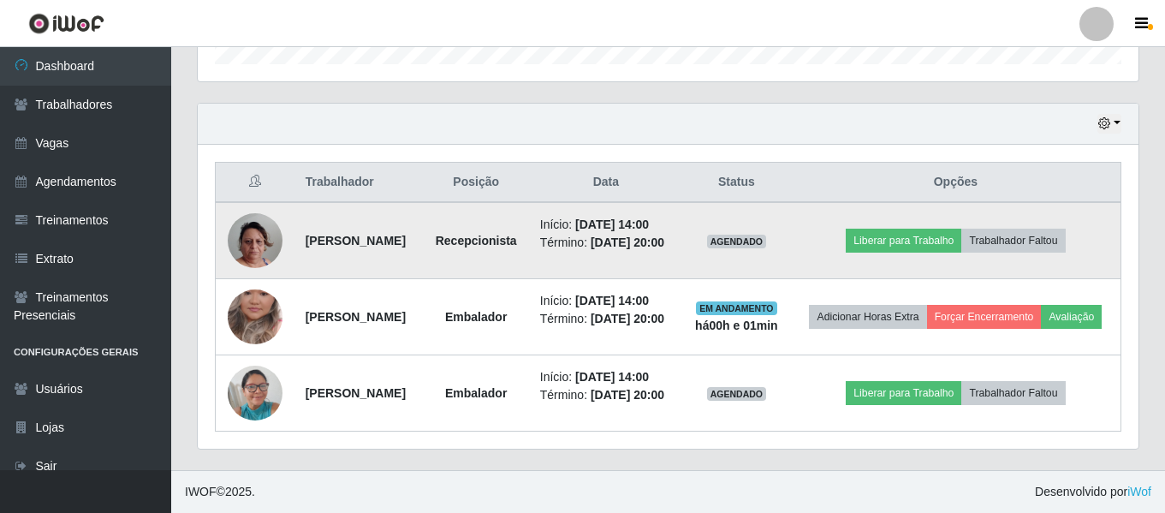
click at [896, 202] on td "Liberar para Trabalho Trabalhador Faltou" at bounding box center [956, 240] width 330 height 77
click at [896, 229] on button "Liberar para Trabalho" at bounding box center [904, 241] width 116 height 24
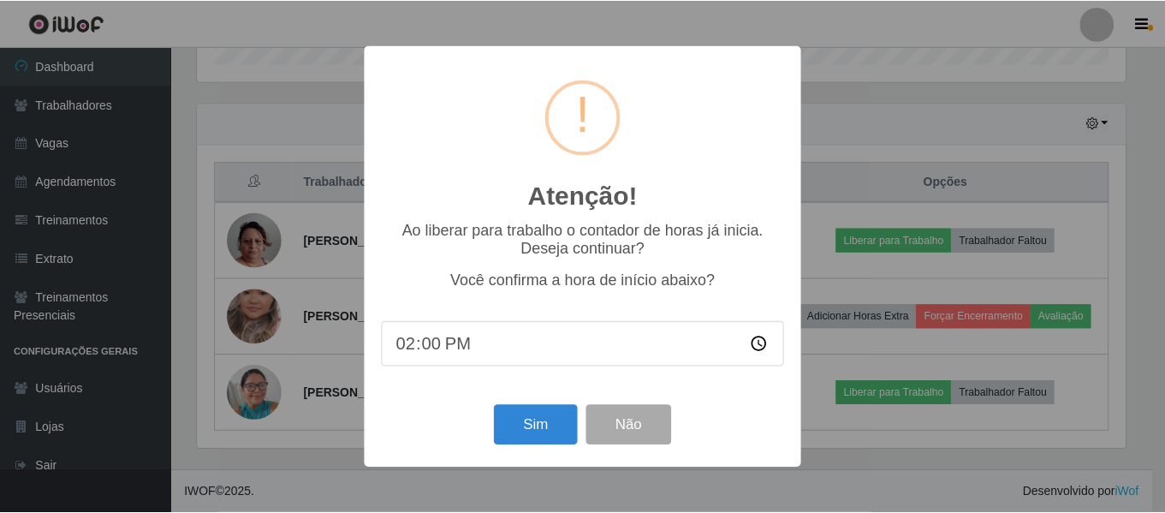
scroll to position [355, 932]
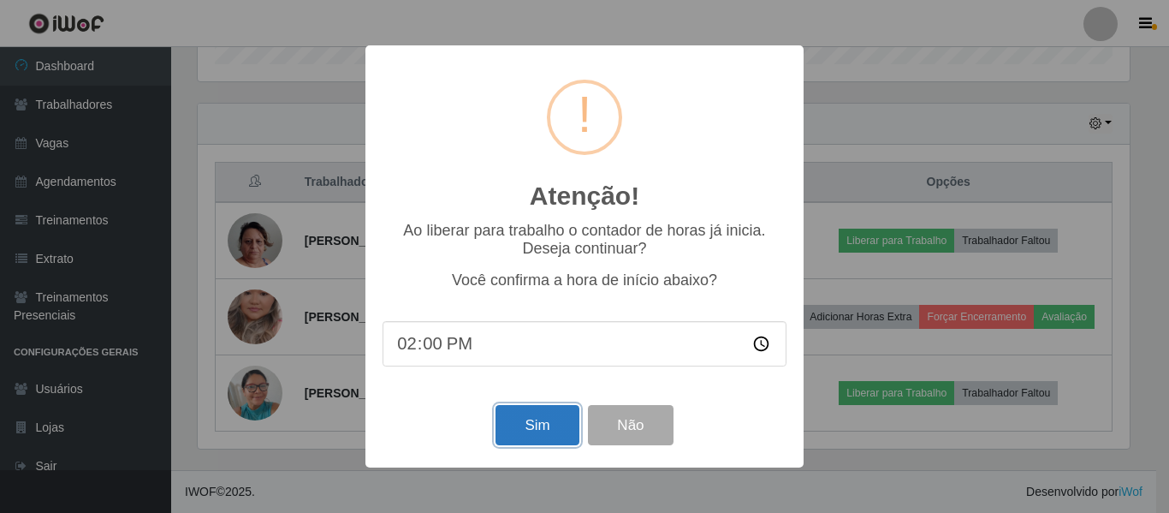
click at [539, 421] on button "Sim" at bounding box center [537, 425] width 83 height 40
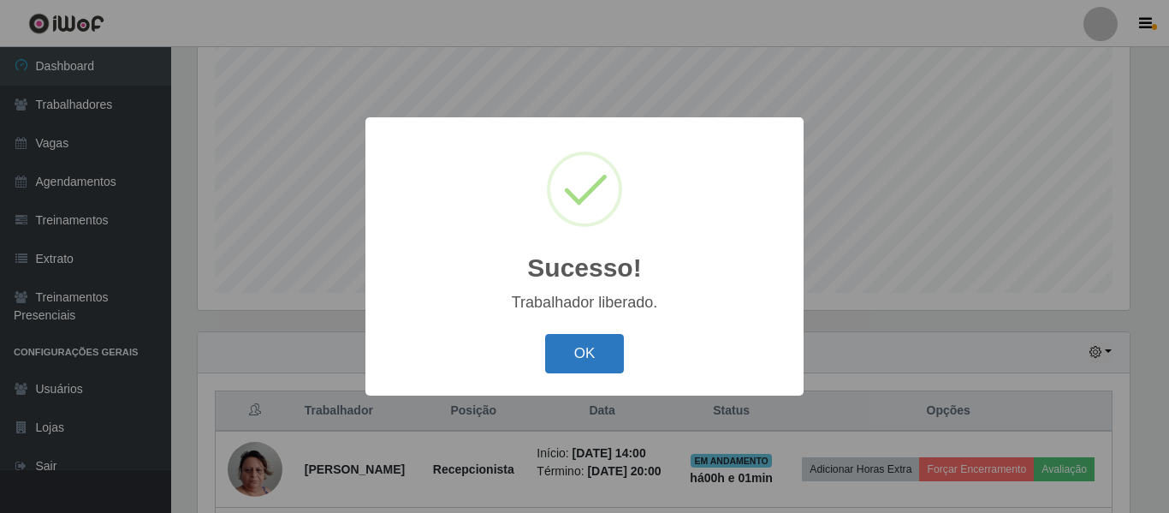
click at [571, 347] on button "OK" at bounding box center [585, 354] width 80 height 40
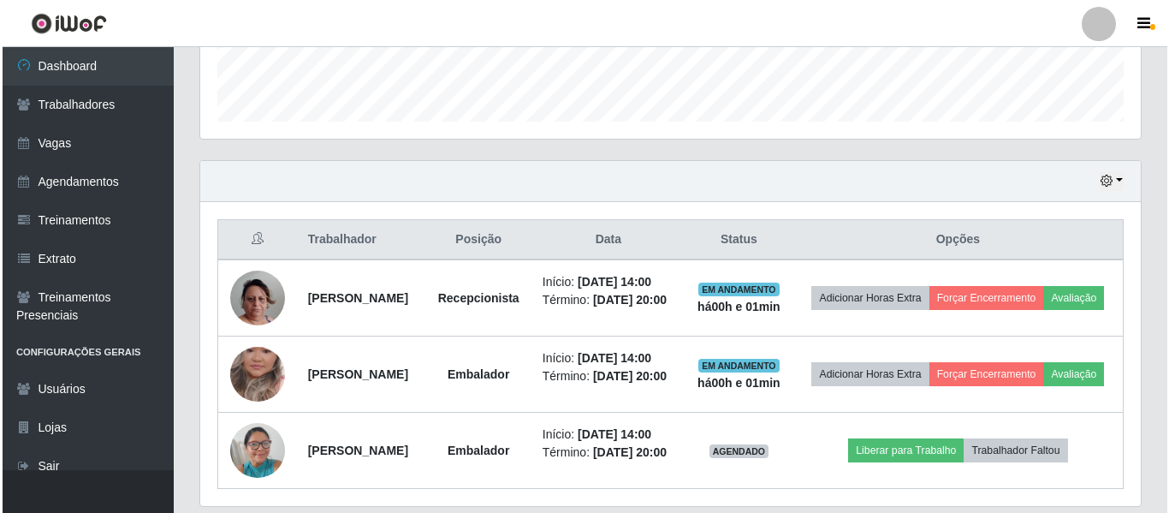
scroll to position [576, 0]
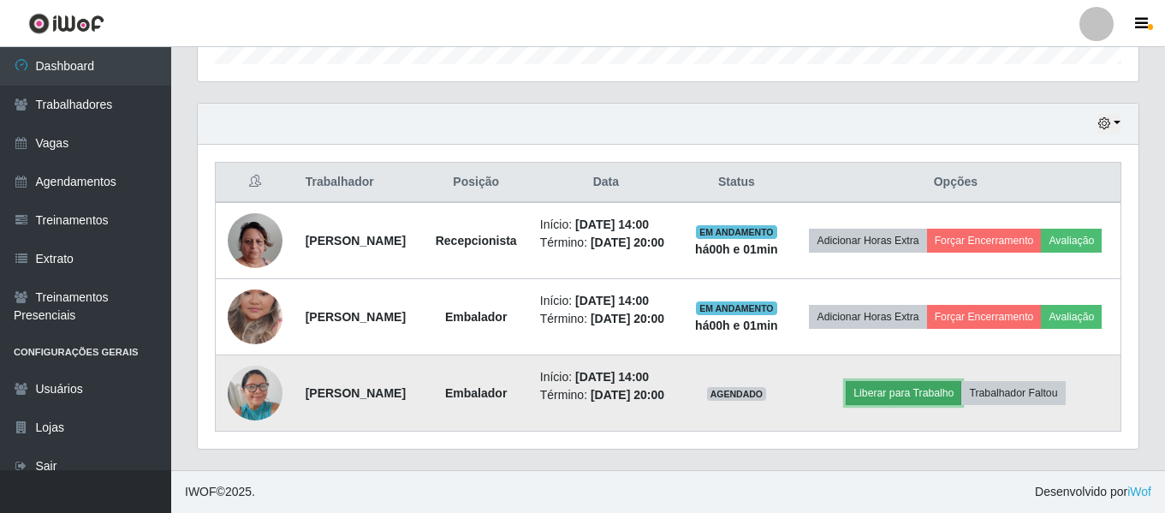
click at [893, 398] on button "Liberar para Trabalho" at bounding box center [904, 393] width 116 height 24
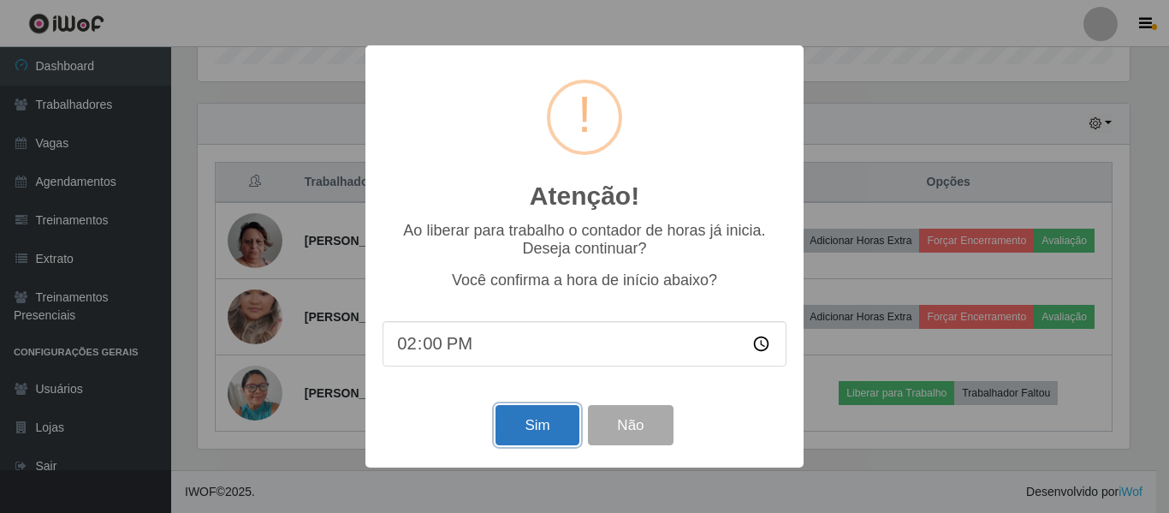
click at [532, 421] on button "Sim" at bounding box center [537, 425] width 83 height 40
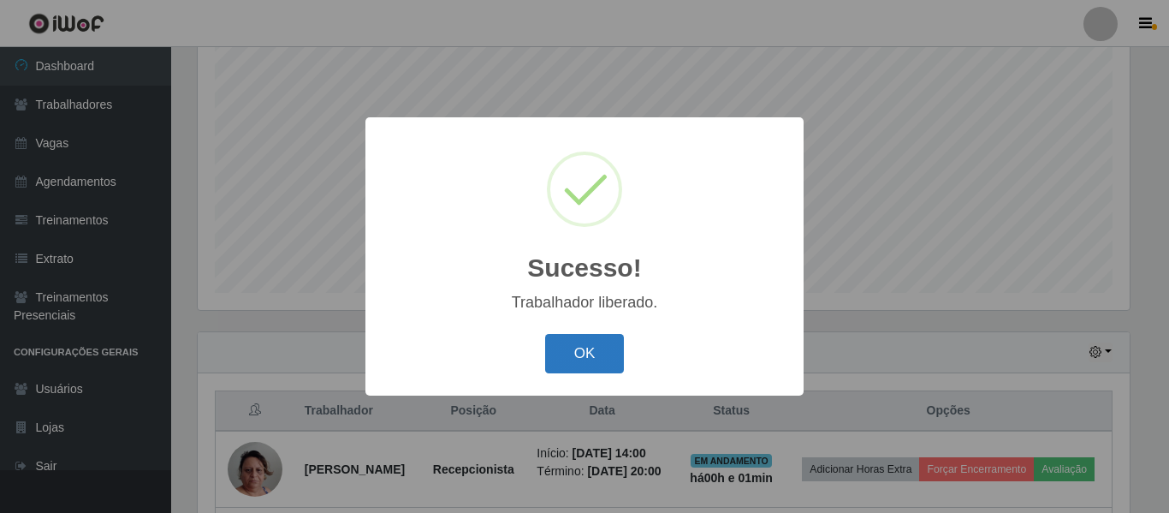
click at [603, 354] on button "OK" at bounding box center [585, 354] width 80 height 40
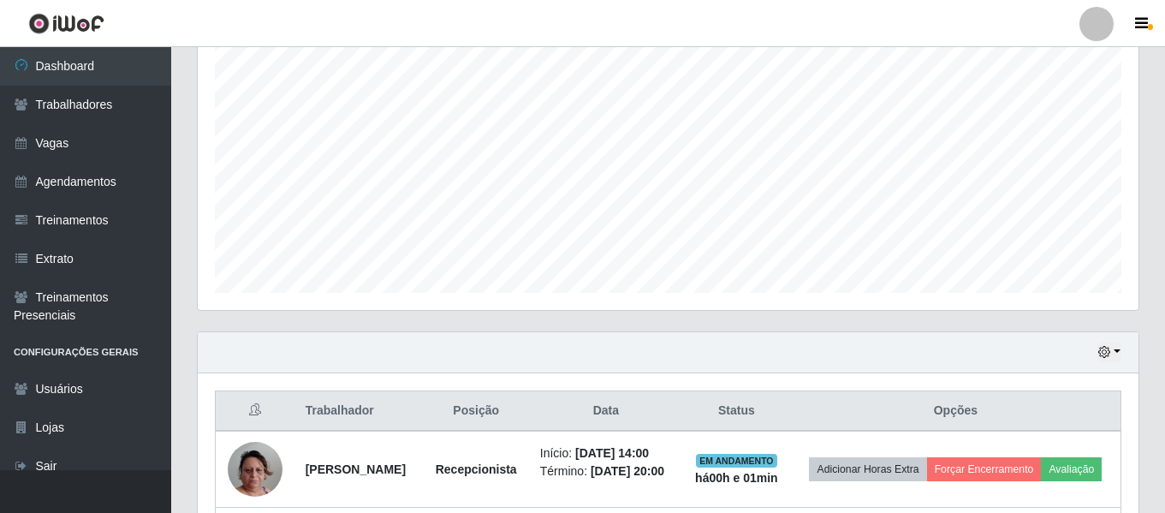
scroll to position [586, 0]
